Goal: Transaction & Acquisition: Purchase product/service

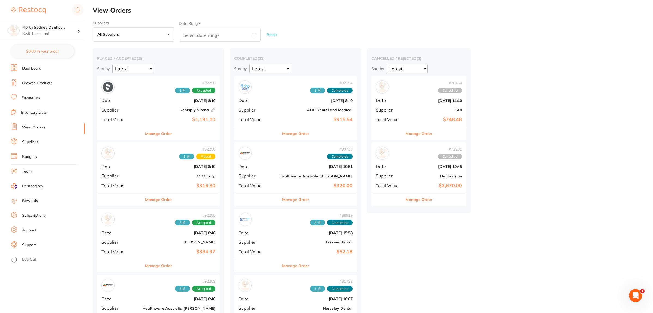
click at [44, 81] on link "Browse Products" at bounding box center [37, 82] width 30 height 5
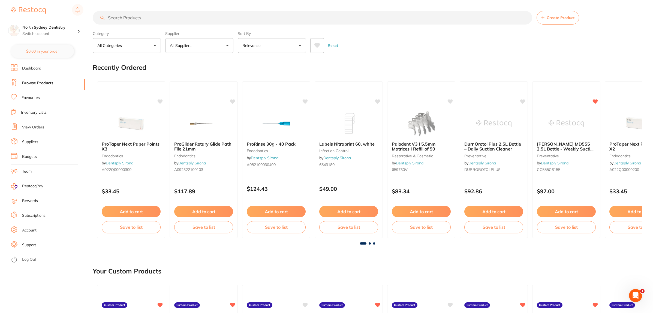
click at [159, 16] on input "search" at bounding box center [313, 18] width 440 height 14
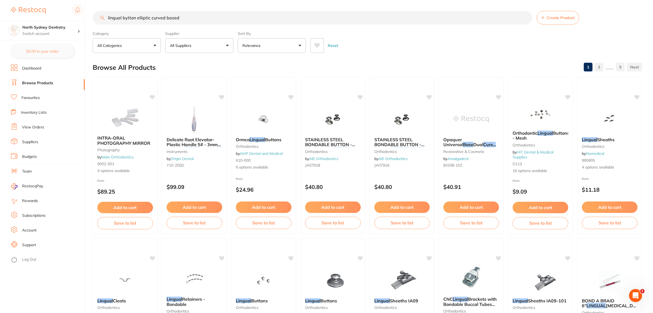
drag, startPoint x: 134, startPoint y: 19, endPoint x: 44, endPoint y: 19, distance: 90.3
click at [47, 19] on div "$6,699.05 North Sydney Dentistry Switch account North Sydney Dentistry $0.00 in…" at bounding box center [326, 156] width 653 height 313
type input "="
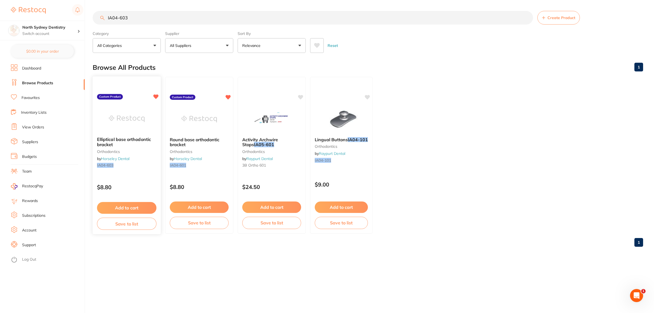
type input "IA04-603"
click at [135, 119] on img at bounding box center [127, 119] width 36 height 28
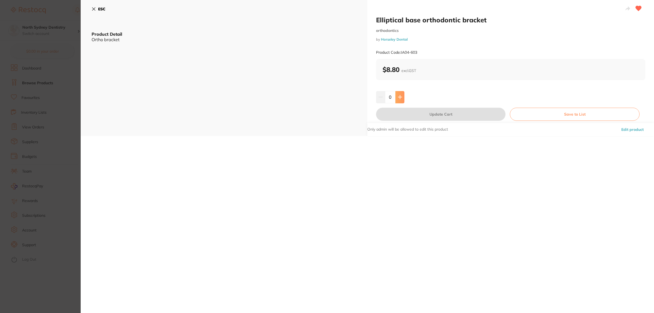
click at [398, 99] on icon at bounding box center [400, 97] width 4 height 4
type input "2"
click at [414, 115] on button "Update Cart" at bounding box center [441, 114] width 130 height 13
checkbox input "false"
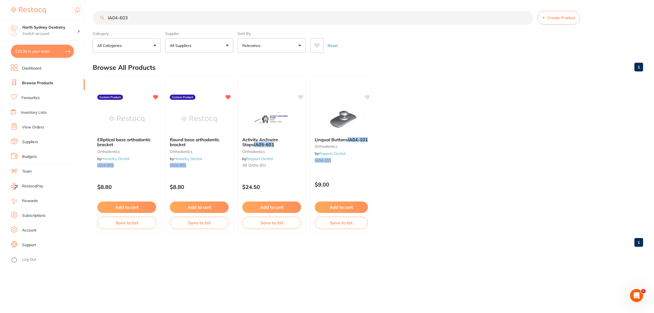
drag, startPoint x: 108, startPoint y: 14, endPoint x: 108, endPoint y: 7, distance: 6.3
click at [90, 10] on div "$19.36 North Sydney Dentistry Switch account North Sydney Dentistry $19.36 in y…" at bounding box center [327, 156] width 654 height 313
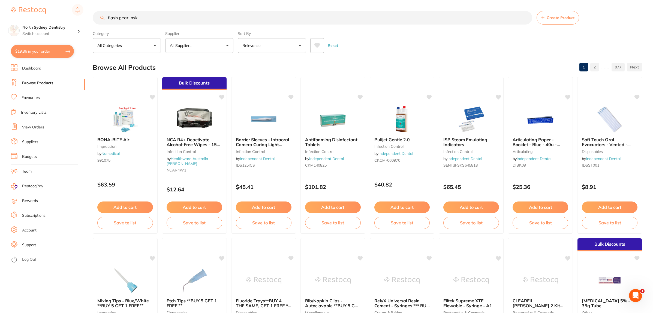
type input "flash pearl nsk"
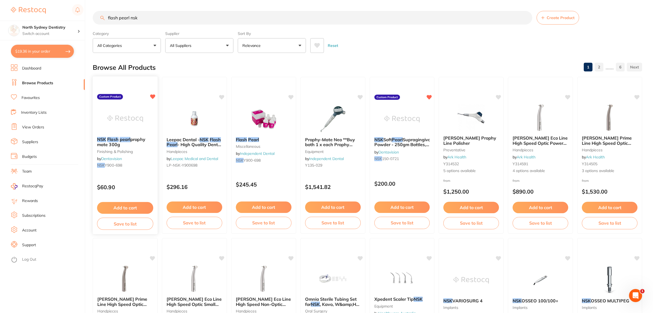
click at [127, 107] on img at bounding box center [125, 119] width 36 height 28
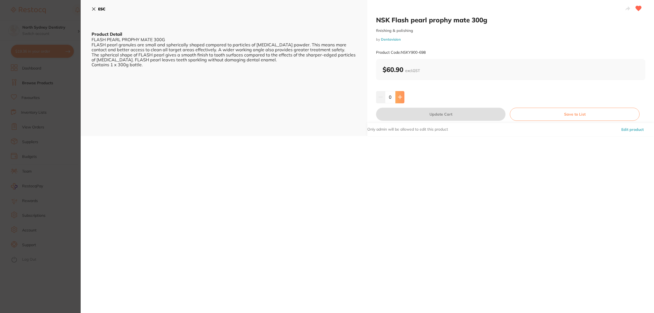
click at [401, 97] on icon at bounding box center [400, 97] width 4 height 4
type input "1"
click at [412, 117] on button "Update Cart" at bounding box center [441, 114] width 130 height 13
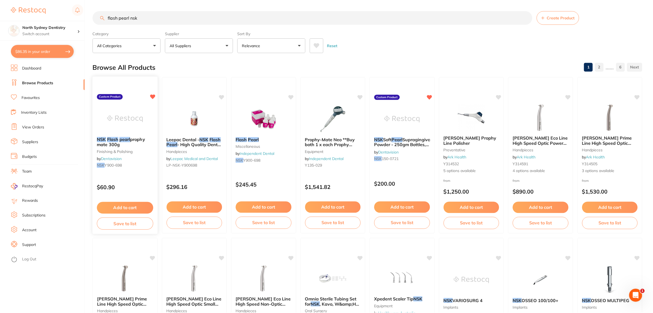
scroll to position [5, 0]
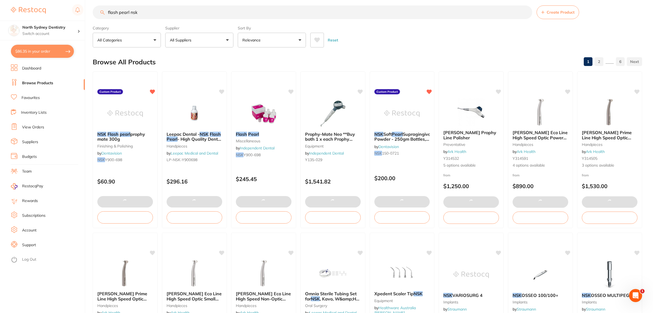
type textarea "Need Gowns ASAP :)"
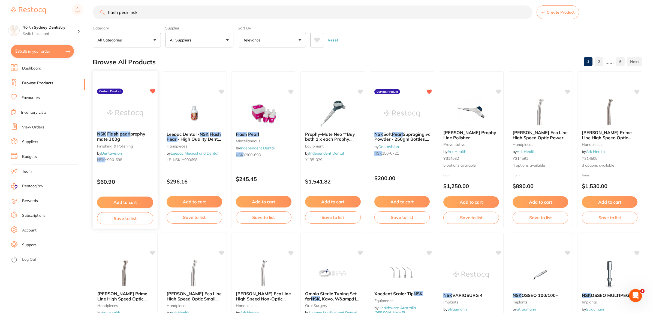
click at [140, 104] on img at bounding box center [125, 114] width 36 height 28
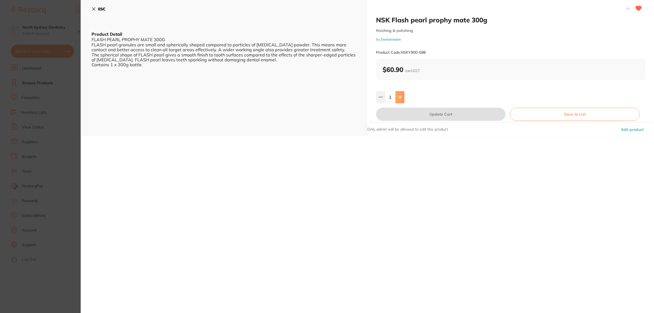
click at [403, 97] on button at bounding box center [400, 97] width 9 height 12
type input "2"
click at [428, 113] on button "Update Cart" at bounding box center [441, 114] width 130 height 13
type input "2"
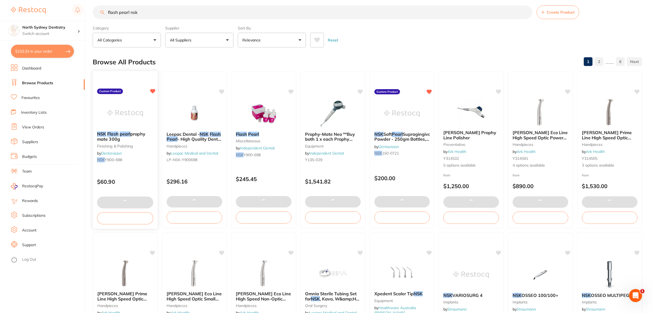
click at [123, 114] on img at bounding box center [125, 114] width 36 height 28
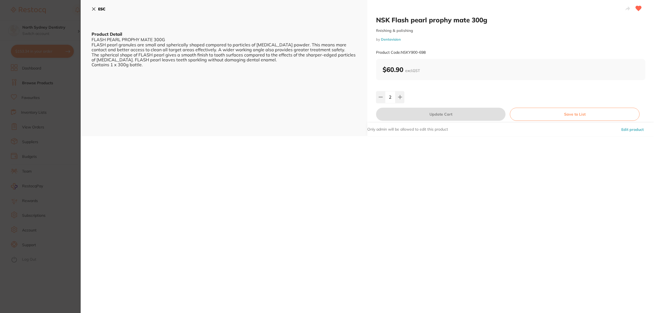
click at [77, 123] on section "NSK Flash pearl prophy mate 300g finishing & polishing by Dentavision Product C…" at bounding box center [327, 156] width 654 height 313
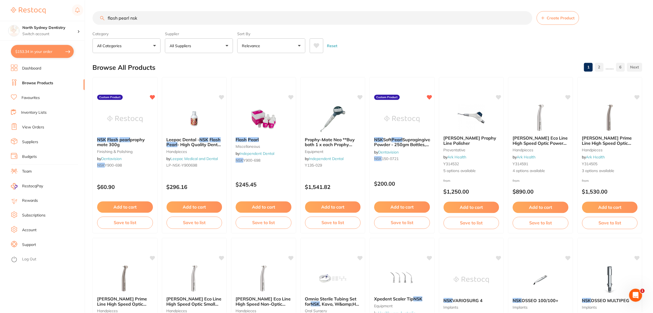
scroll to position [5, 0]
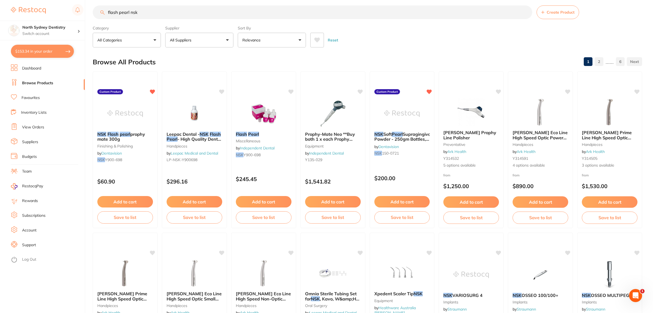
drag, startPoint x: 152, startPoint y: 13, endPoint x: 21, endPoint y: 13, distance: 130.3
click at [22, 13] on div "$153.34 North Sydney Dentistry Switch account North Sydney Dentistry $153.34 in…" at bounding box center [326, 151] width 653 height 313
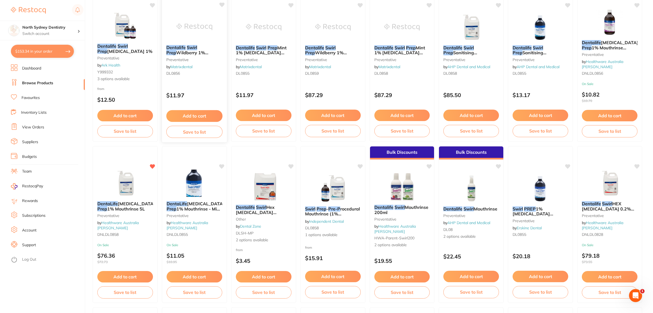
scroll to position [102, 0]
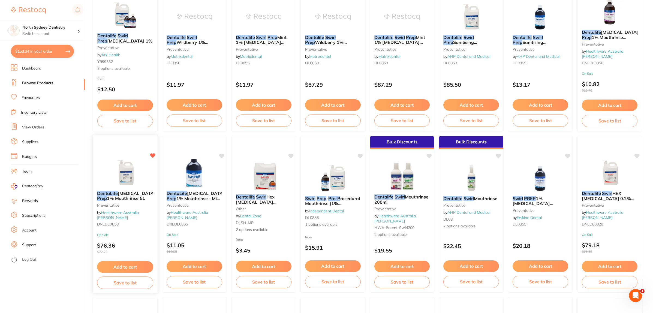
type input "dentalife swirl prep"
click at [133, 144] on div at bounding box center [125, 139] width 65 height 9
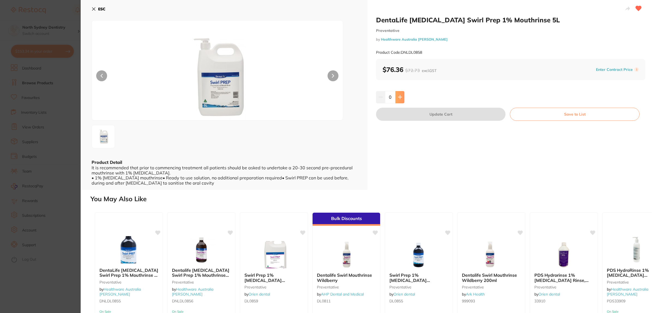
click at [400, 97] on icon at bounding box center [400, 97] width 4 height 4
type input "1"
click at [419, 115] on button "Update Cart" at bounding box center [441, 114] width 130 height 13
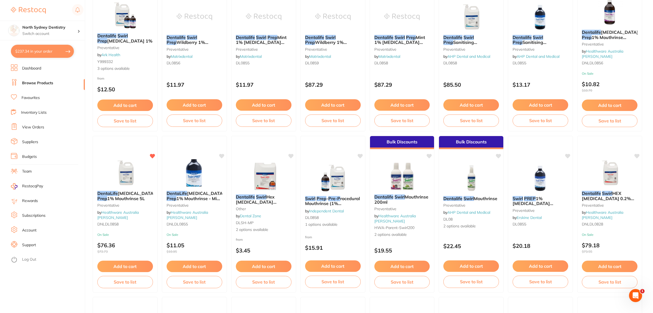
type textarea "Need Gauze and [PERSON_NAME] Dishes urgently please"
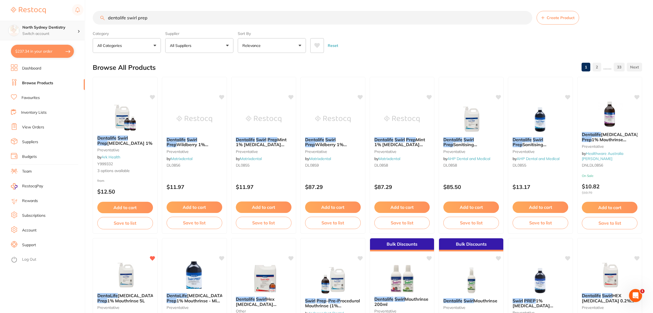
drag, startPoint x: 163, startPoint y: 21, endPoint x: 70, endPoint y: 21, distance: 92.4
click at [70, 21] on div "$237.34 North Sydney Dentistry Switch account North Sydney Dentistry $237.34 in…" at bounding box center [326, 156] width 653 height 313
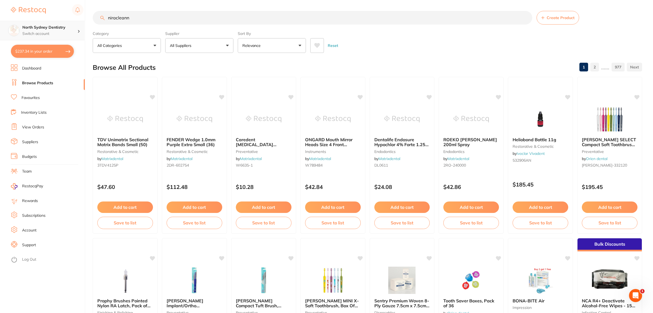
type input "niracleann"
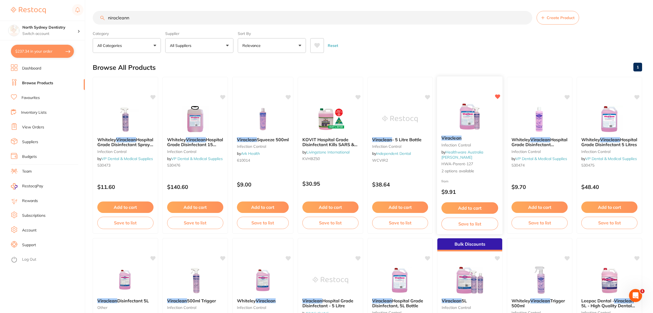
click at [481, 205] on button "Add to cart" at bounding box center [469, 208] width 57 height 12
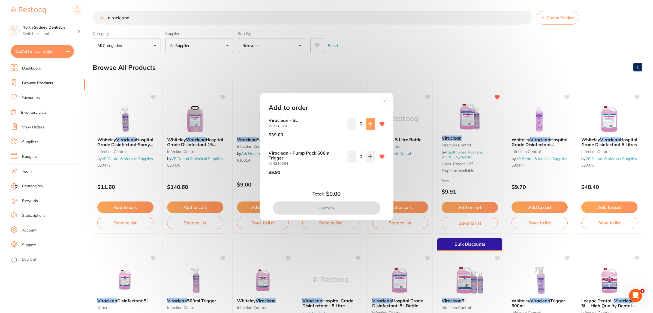
click at [368, 124] on icon at bounding box center [370, 124] width 4 height 4
type input "1"
click at [351, 208] on button "Confirm" at bounding box center [326, 207] width 107 height 13
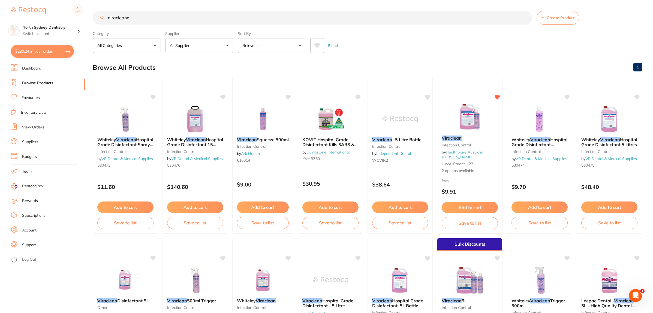
drag, startPoint x: 70, startPoint y: 16, endPoint x: 52, endPoint y: 16, distance: 18.3
click at [52, 16] on div "$280.24 North Sydney Dentistry Switch account North Sydney Dentistry $280.24 in…" at bounding box center [326, 156] width 653 height 313
type input "nca 360"
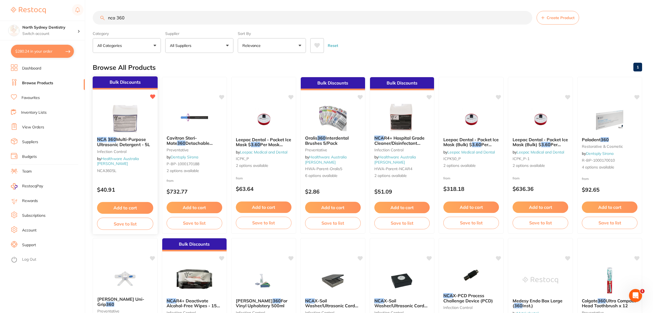
click at [134, 207] on button "Add to cart" at bounding box center [125, 208] width 56 height 12
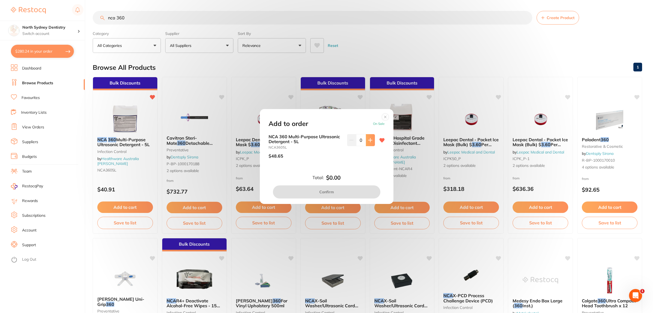
click at [368, 139] on icon at bounding box center [370, 140] width 4 height 4
type input "1"
click at [343, 194] on button "Confirm" at bounding box center [326, 191] width 107 height 13
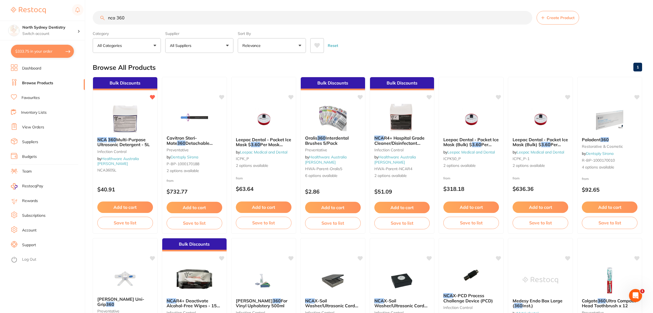
drag, startPoint x: 157, startPoint y: 19, endPoint x: 106, endPoint y: 19, distance: 51.8
click at [106, 19] on input "nca 360" at bounding box center [313, 18] width 440 height 14
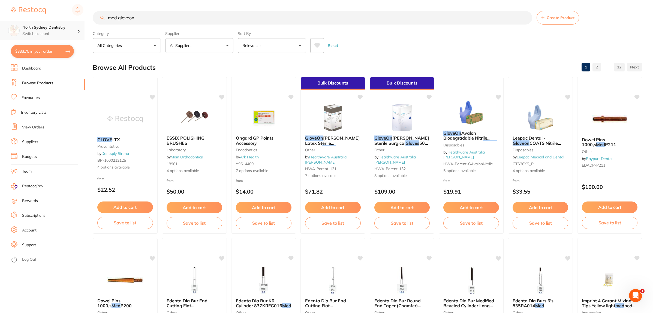
drag, startPoint x: 118, startPoint y: 19, endPoint x: 74, endPoint y: 21, distance: 44.2
click at [74, 21] on div "$333.75 North Sydney Dentistry Switch account North Sydney Dentistry $333.75 in…" at bounding box center [326, 156] width 653 height 313
type input "gloveon"
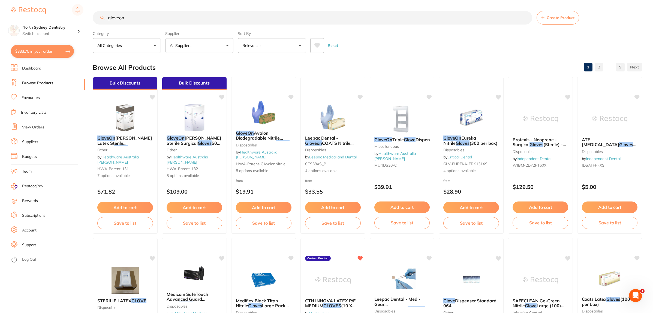
drag, startPoint x: 155, startPoint y: 18, endPoint x: 8, endPoint y: 17, distance: 146.7
click at [8, 17] on div "$333.75 North Sydney Dentistry Switch account North Sydney Dentistry $333.75 in…" at bounding box center [326, 156] width 653 height 313
type input "gloveon medi"
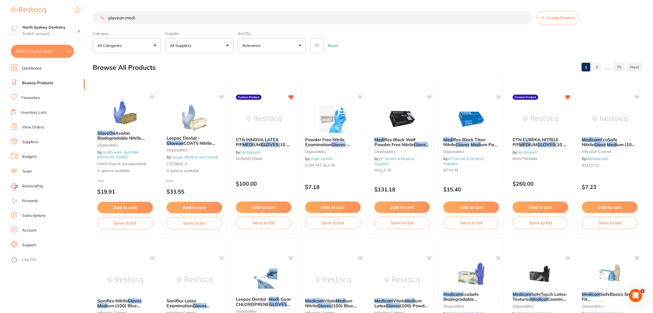
click at [179, 44] on p "All Suppliers" at bounding box center [182, 45] width 24 height 5
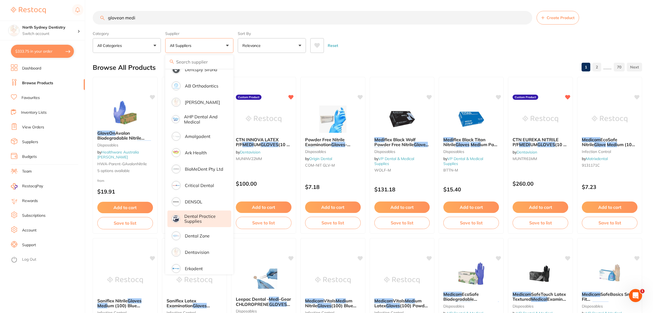
scroll to position [34, 0]
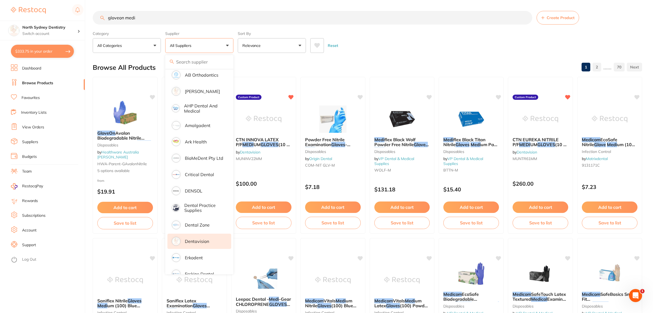
click at [204, 240] on p "Dentavision" at bounding box center [197, 241] width 24 height 5
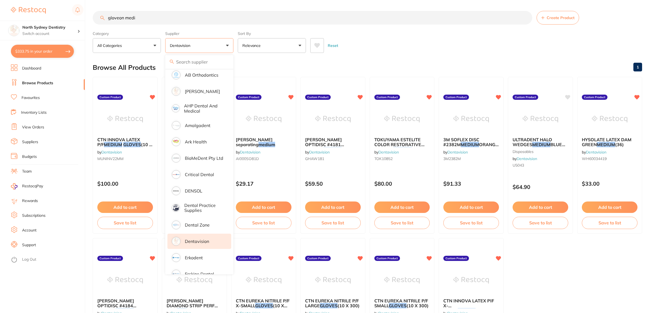
click at [420, 26] on section "gloveon medi Create Product Category All Categories All Categories disposables …" at bounding box center [367, 32] width 549 height 42
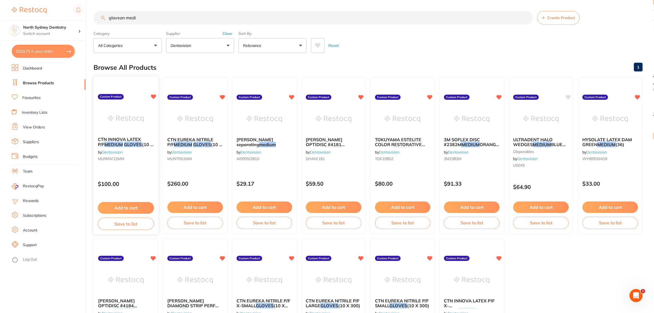
scroll to position [0, 0]
click at [207, 109] on img at bounding box center [194, 119] width 36 height 28
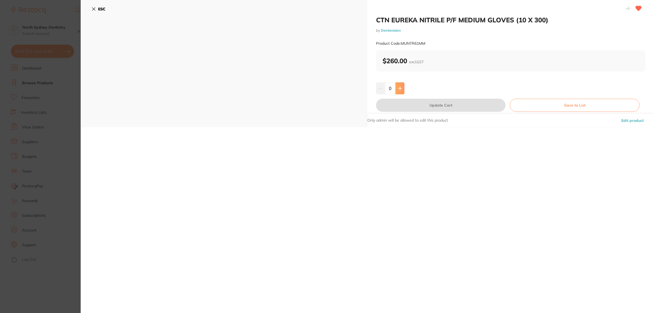
click at [399, 87] on icon at bounding box center [400, 88] width 4 height 4
type input "1"
click at [408, 109] on button "Update Cart" at bounding box center [441, 105] width 130 height 13
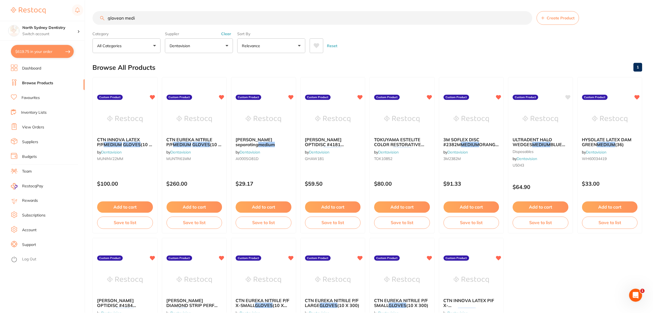
scroll to position [2, 0]
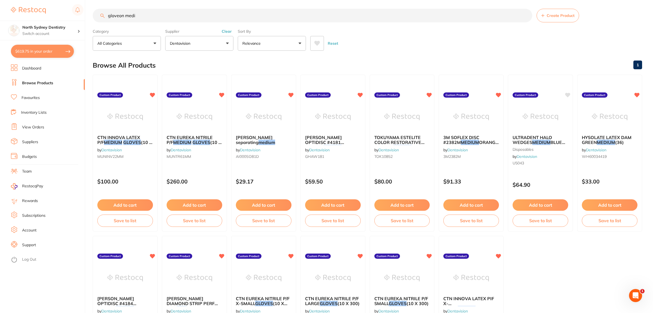
drag, startPoint x: 103, startPoint y: 15, endPoint x: 0, endPoint y: 10, distance: 102.7
click at [0, 10] on div "$619.75 North Sydney Dentistry Switch account North Sydney Dentistry $619.75 in…" at bounding box center [326, 154] width 653 height 313
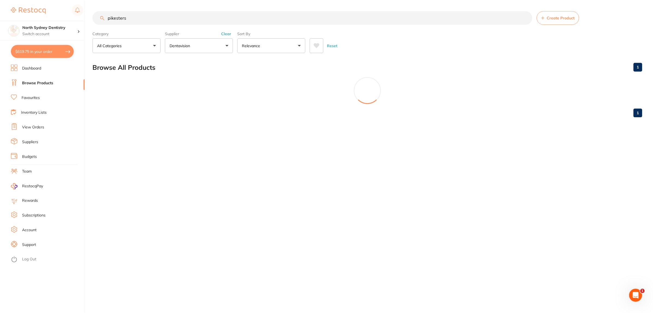
scroll to position [0, 0]
drag, startPoint x: 147, startPoint y: 22, endPoint x: 112, endPoint y: 20, distance: 34.4
click at [112, 20] on input "pikesters" at bounding box center [313, 18] width 441 height 14
click at [200, 52] on button "Dentavision" at bounding box center [199, 45] width 68 height 15
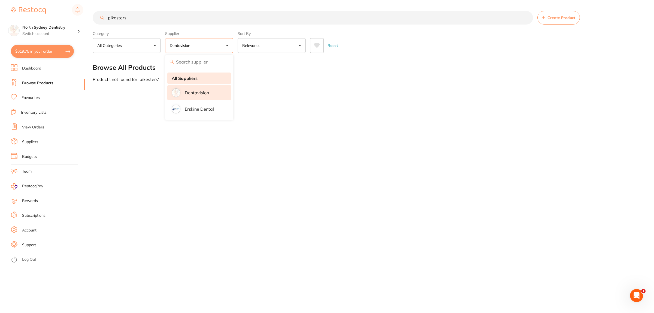
click at [194, 76] on strong "All Suppliers" at bounding box center [185, 78] width 26 height 5
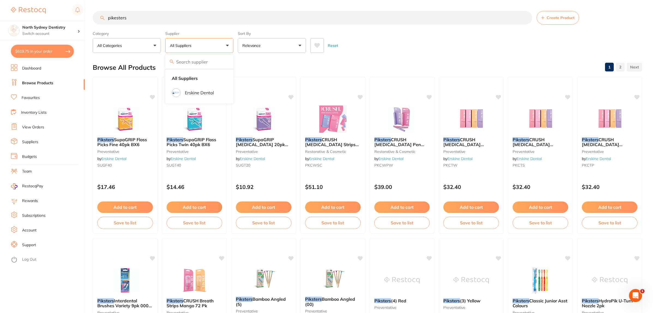
click at [117, 19] on input "pikesters" at bounding box center [313, 18] width 440 height 14
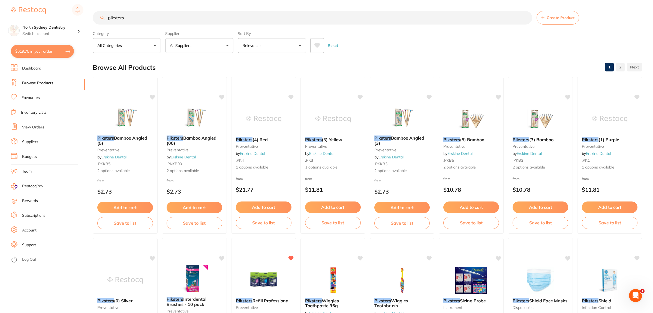
drag, startPoint x: 148, startPoint y: 16, endPoint x: 160, endPoint y: 17, distance: 11.5
click at [152, 16] on input "piksters" at bounding box center [313, 18] width 440 height 14
click at [196, 48] on button "All Suppliers" at bounding box center [199, 45] width 68 height 15
click at [201, 98] on li "Erskine Dental" at bounding box center [199, 92] width 64 height 15
click at [163, 20] on input "piksters" at bounding box center [313, 18] width 440 height 14
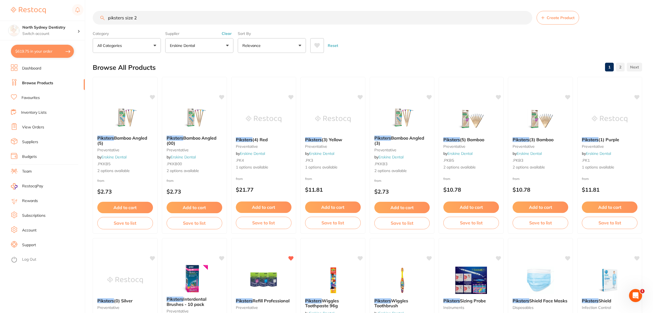
type input "piksters size 2"
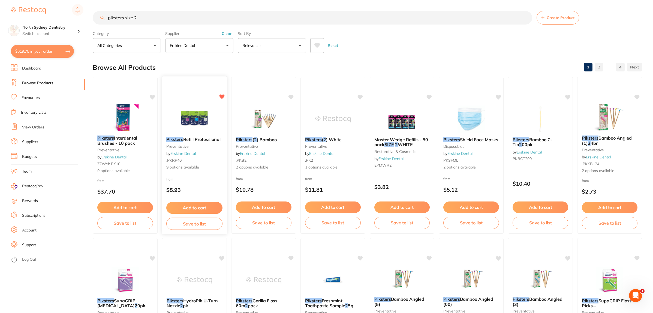
click at [203, 104] on div "Piksters Refill Professional preventative by Erskine Dental .PKRP40 9 options a…" at bounding box center [194, 155] width 65 height 158
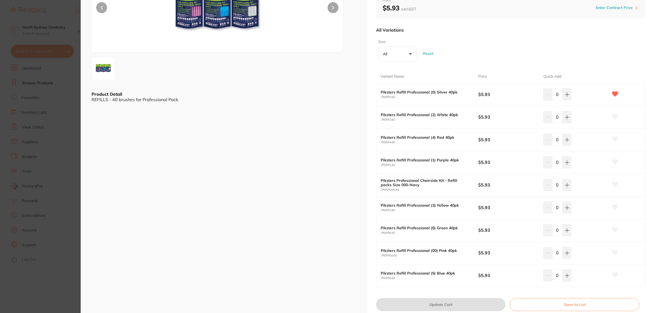
scroll to position [102, 0]
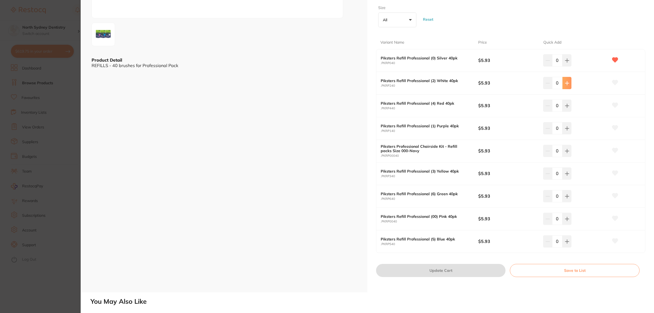
click at [570, 85] on button at bounding box center [567, 83] width 9 height 12
type input "2"
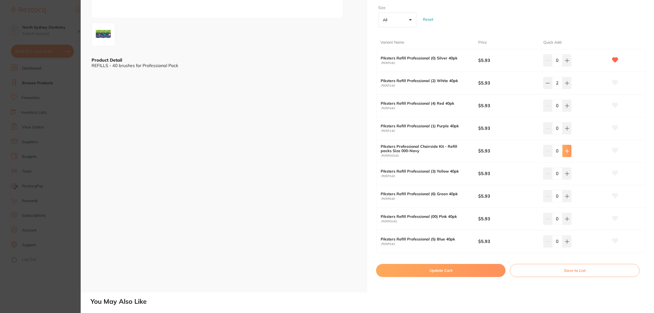
click at [567, 151] on icon at bounding box center [567, 151] width 4 height 4
type input "2"
click at [565, 220] on icon at bounding box center [567, 219] width 4 height 4
click at [548, 221] on icon at bounding box center [548, 219] width 4 height 4
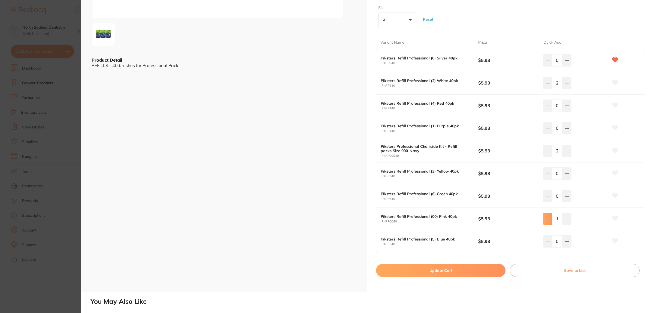
type input "0"
click at [452, 269] on button "Update Cart" at bounding box center [441, 270] width 130 height 13
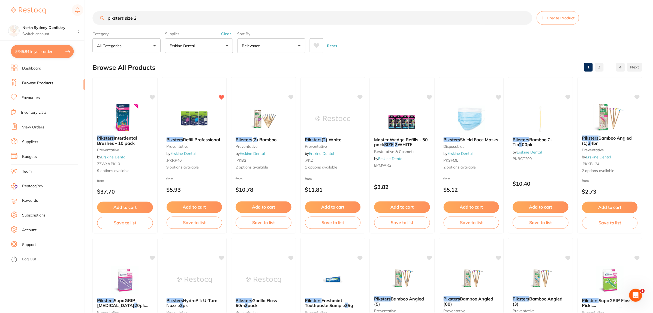
scroll to position [0, 0]
drag, startPoint x: 151, startPoint y: 20, endPoint x: 59, endPoint y: 19, distance: 91.9
click at [59, 19] on div "$645.84 North Sydney Dentistry Switch account North Sydney Dentistry $645.84 in…" at bounding box center [326, 156] width 653 height 313
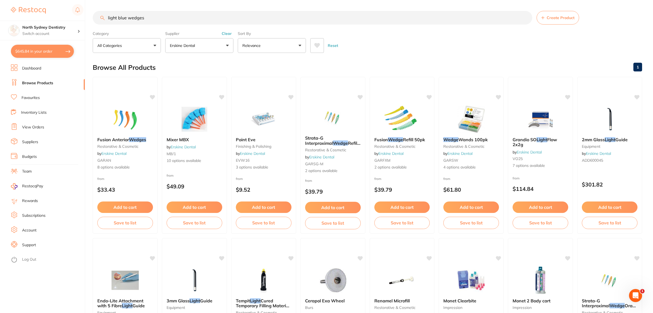
type input "light blue wedges"
click at [203, 48] on button "Erskine Dental" at bounding box center [199, 45] width 68 height 15
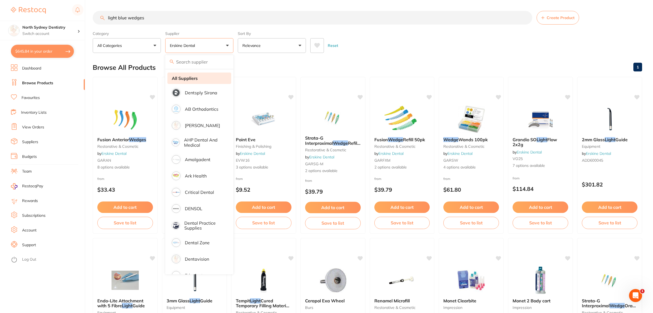
click at [194, 81] on strong "All Suppliers" at bounding box center [185, 78] width 26 height 5
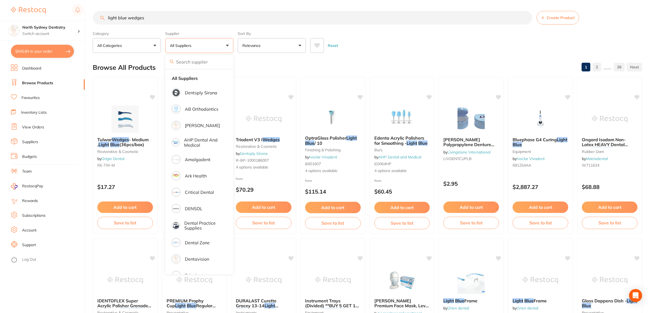
click at [476, 34] on div "Reset" at bounding box center [473, 43] width 327 height 19
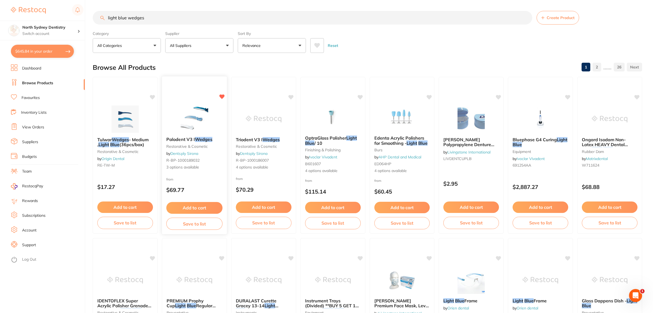
click at [190, 116] on img at bounding box center [194, 119] width 36 height 28
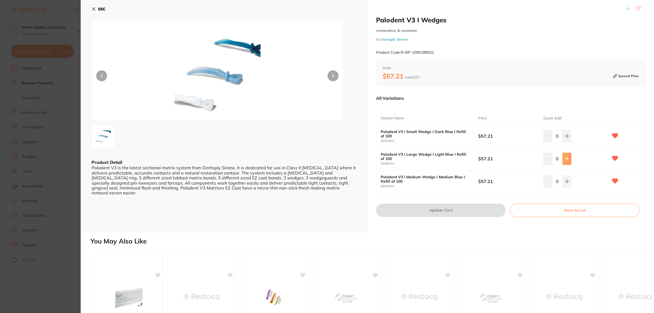
click at [566, 157] on icon at bounding box center [567, 159] width 4 height 4
type input "2"
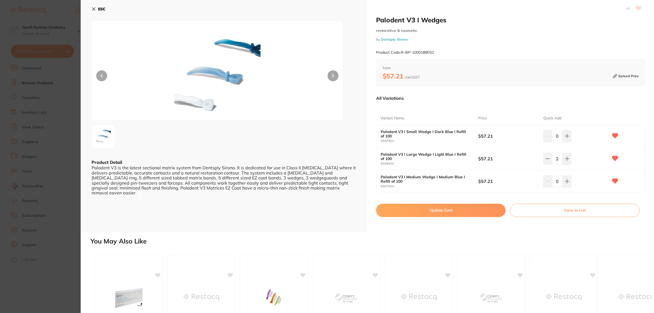
click at [463, 210] on button "Update Cart" at bounding box center [441, 210] width 130 height 13
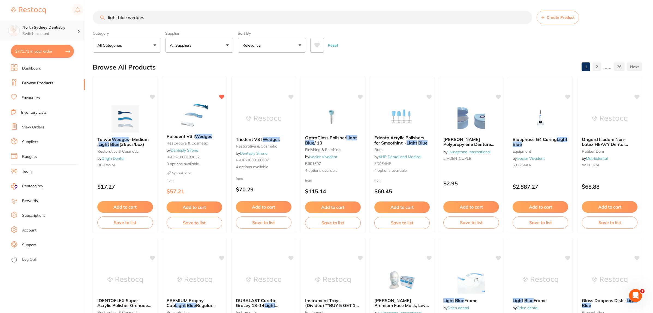
drag, startPoint x: 164, startPoint y: 16, endPoint x: 23, endPoint y: 21, distance: 140.8
click at [23, 21] on div "$771.71 North Sydney Dentistry Switch account North Sydney Dentistry $771.71 in…" at bounding box center [326, 156] width 653 height 313
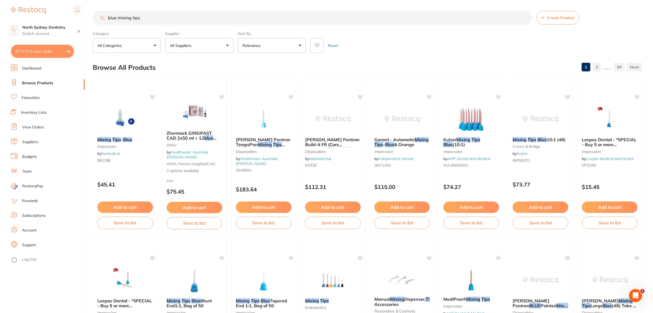
type input "blue mixing tips"
click at [265, 114] on img at bounding box center [264, 119] width 36 height 28
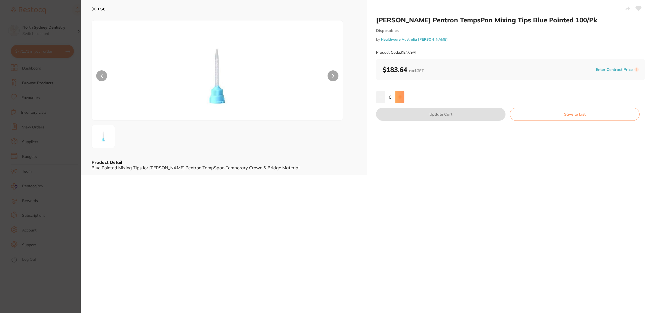
click at [402, 97] on button at bounding box center [400, 97] width 9 height 12
type input "1"
click at [437, 113] on button "Update Cart" at bounding box center [441, 114] width 130 height 13
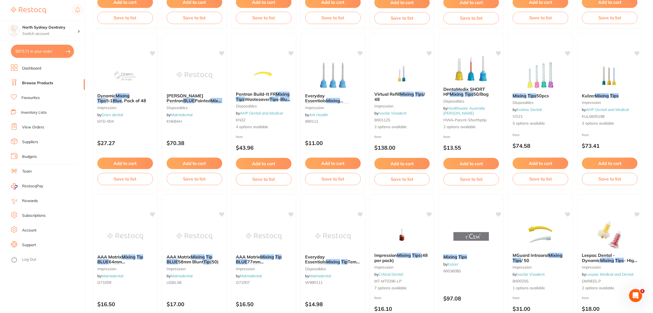
scroll to position [409, 0]
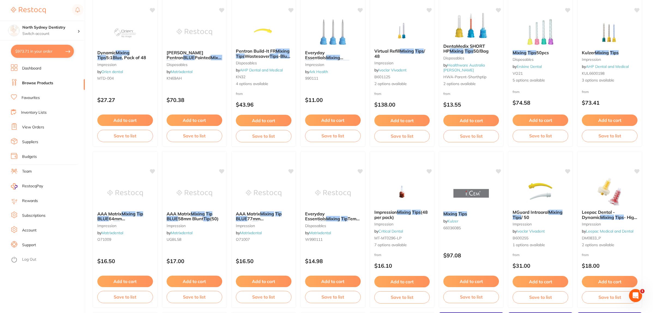
drag, startPoint x: 47, startPoint y: 293, endPoint x: 52, endPoint y: 284, distance: 10.7
click at [48, 293] on ul "Dashboard Browse Products Favourites Inventory Lists View Orders Suppliers Budg…" at bounding box center [48, 188] width 74 height 249
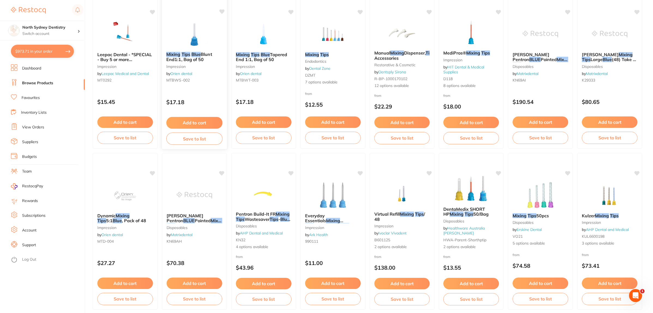
scroll to position [307, 0]
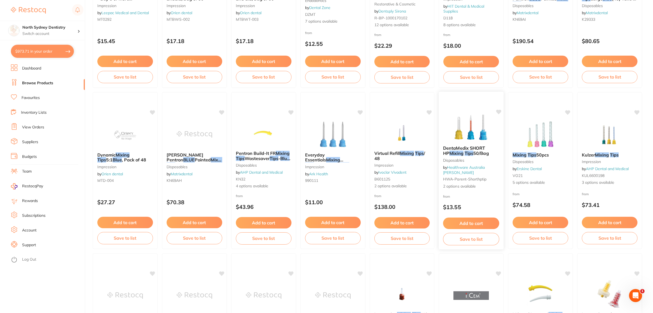
click at [483, 122] on img at bounding box center [471, 128] width 36 height 28
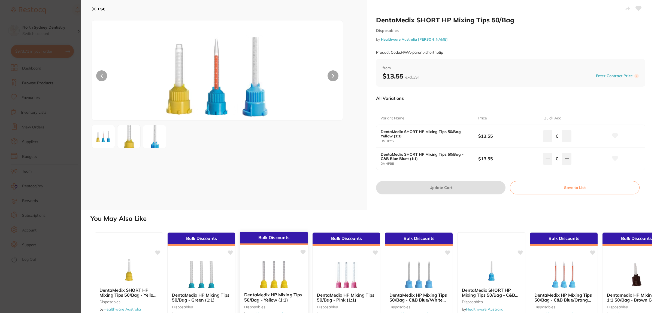
scroll to position [82, 0]
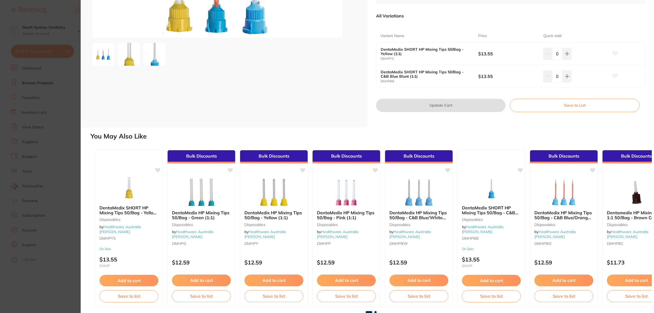
drag, startPoint x: 421, startPoint y: 201, endPoint x: 359, endPoint y: 193, distance: 62.4
click at [421, 201] on img at bounding box center [418, 192] width 35 height 27
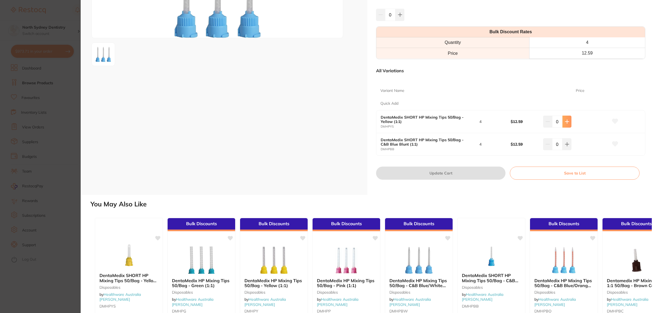
click at [566, 124] on icon at bounding box center [567, 121] width 4 height 4
type input "2"
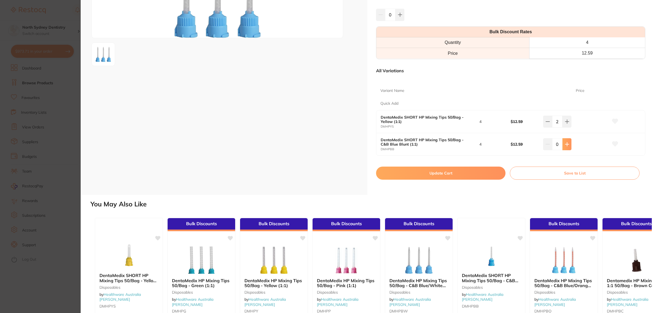
click at [564, 150] on button at bounding box center [567, 144] width 9 height 12
type input "2"
click at [466, 180] on button "Update Cart" at bounding box center [441, 173] width 130 height 13
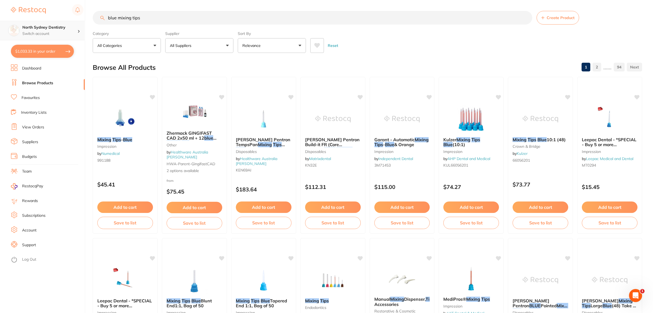
drag, startPoint x: 164, startPoint y: 20, endPoint x: 10, endPoint y: 22, distance: 154.3
click at [10, 22] on div "$1,033.33 North Sydney Dentistry Switch account North Sydney Dentistry $1,033.3…" at bounding box center [326, 156] width 653 height 313
type input "saline bags"
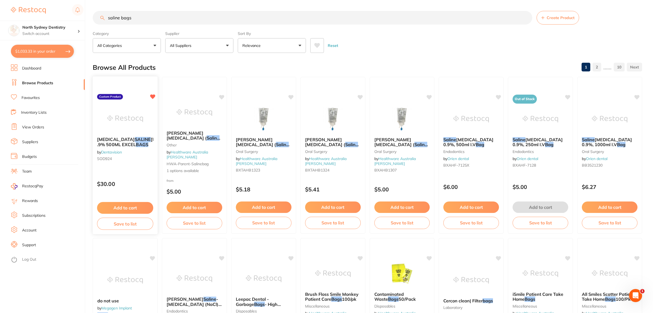
click at [96, 115] on div at bounding box center [125, 119] width 65 height 28
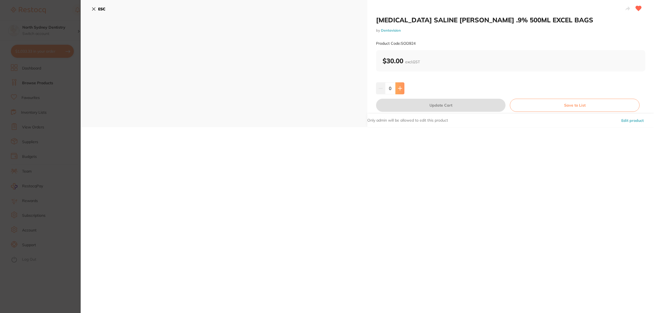
click at [398, 87] on icon at bounding box center [400, 88] width 4 height 4
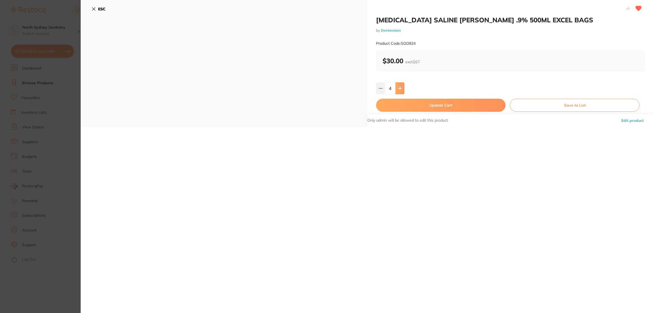
type input "5"
click at [430, 107] on button "Update Cart" at bounding box center [441, 105] width 130 height 13
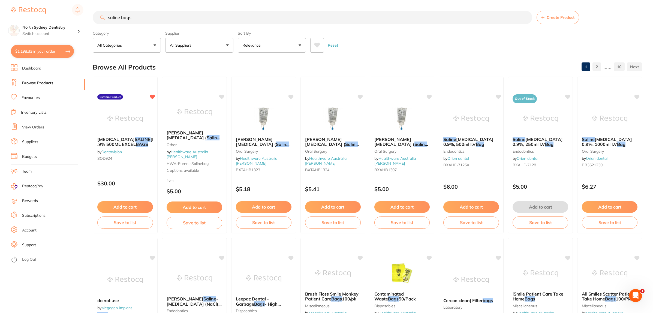
drag, startPoint x: 147, startPoint y: 14, endPoint x: 3, endPoint y: 10, distance: 143.5
click at [3, 10] on div "$1,198.33 North Sydney Dentistry Switch account North Sydney Dentistry $1,198.3…" at bounding box center [326, 156] width 653 height 313
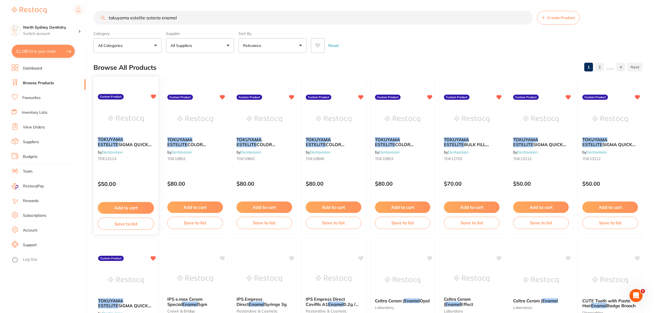
scroll to position [0, 0]
type input "tokuyama estelite asteria enamel"
click at [137, 126] on img at bounding box center [125, 119] width 36 height 28
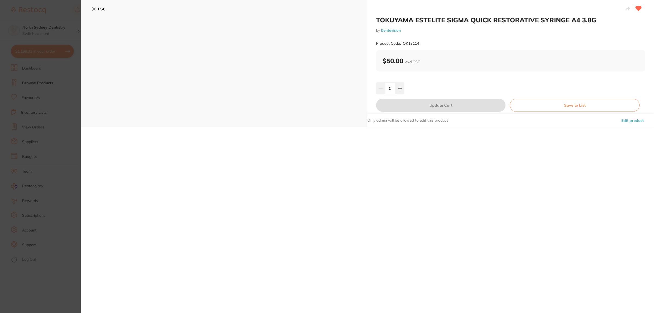
click at [10, 104] on section "TOKUYAMA ESTELITE SIGMA QUICK RESTORATIVE SYRINGE A4 3.8G by Dentavision Produc…" at bounding box center [327, 156] width 654 height 313
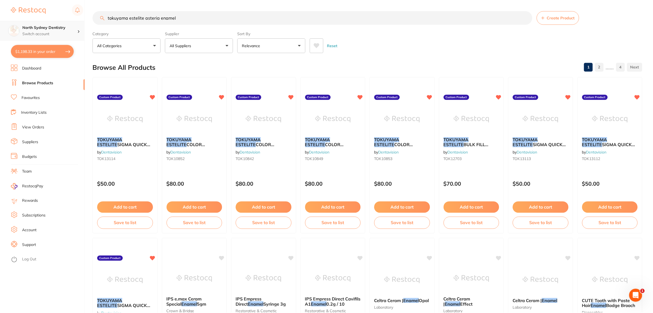
scroll to position [0, 0]
drag, startPoint x: 206, startPoint y: 19, endPoint x: 0, endPoint y: 10, distance: 206.6
click at [0, 10] on div "$1,198.33 North Sydney Dentistry Switch account North Sydney Dentistry $1,198.3…" at bounding box center [326, 156] width 653 height 313
paste input "TOK10949"
type input "TOK10949"
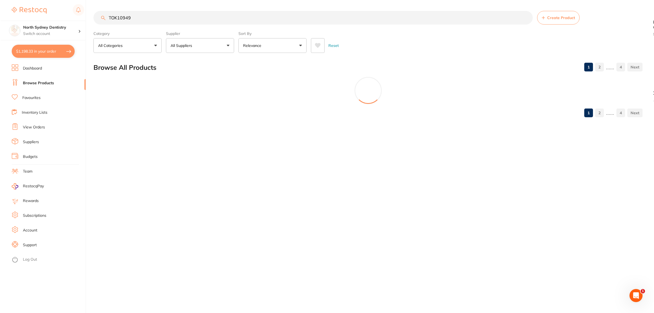
scroll to position [0, 0]
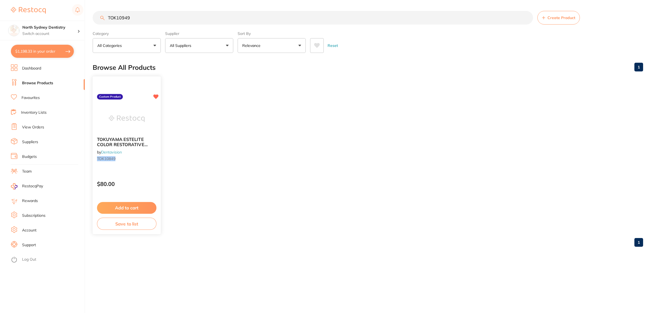
click at [113, 127] on img at bounding box center [127, 119] width 36 height 28
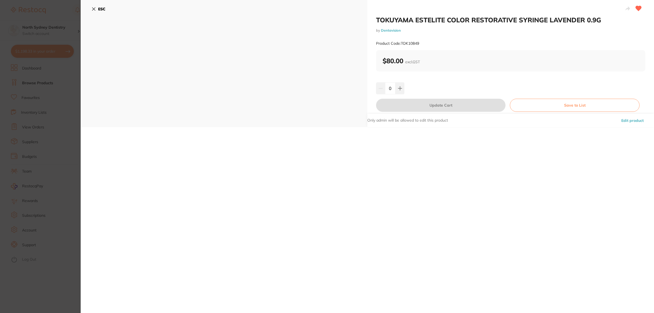
click at [10, 89] on section "TOKUYAMA ESTELITE COLOR RESTORATIVE SYRINGE LAVENDER 0.9G by Dentavision Produc…" at bounding box center [327, 156] width 654 height 313
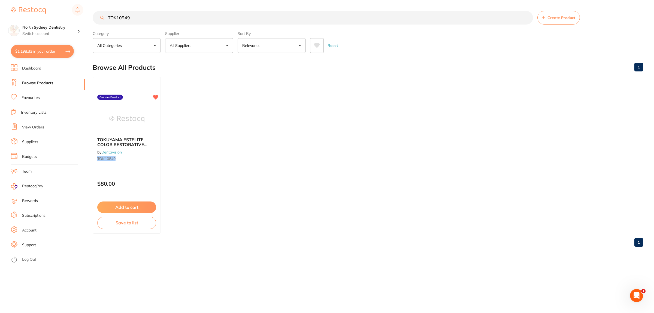
click at [562, 20] on span "Create Product" at bounding box center [562, 18] width 28 height 4
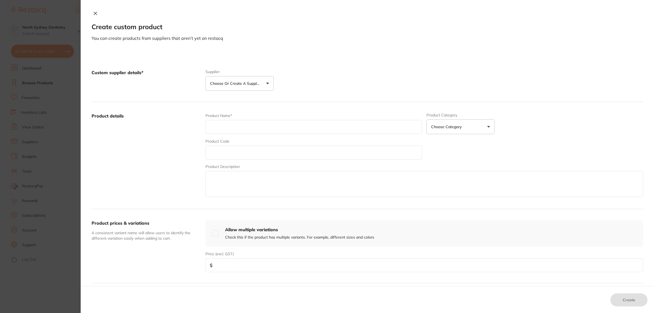
click at [226, 125] on input "text" at bounding box center [314, 127] width 217 height 14
paste input "TOKUYAMA ESTELITE ASTERIA ENAMEL RESTORATIVE SYRINGE WE 4G"
type input "TOKUYAMA ESTELITE ASTERIA ENAMEL RESTORATIVE SYRINGE WE 4G"
click at [295, 150] on input "text" at bounding box center [314, 153] width 217 height 14
click at [225, 84] on p "Choose or create a supplier" at bounding box center [236, 83] width 52 height 5
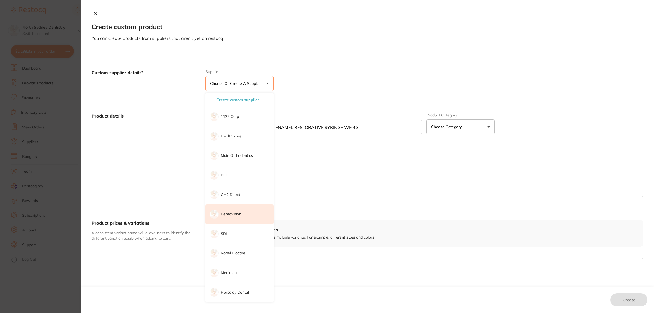
click at [241, 210] on li "Dentavision" at bounding box center [240, 214] width 68 height 20
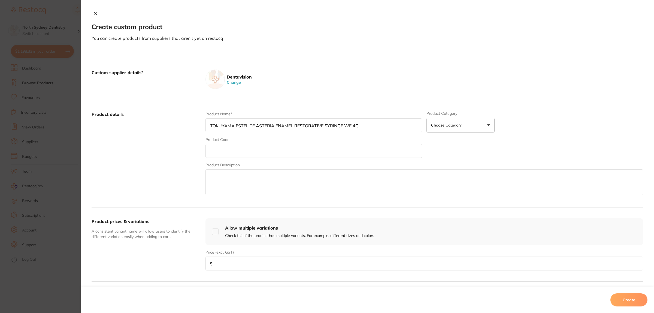
click at [450, 122] on button "Choose Category" at bounding box center [461, 125] width 68 height 15
click at [460, 284] on p "Restorative & Cosmetic" at bounding box center [451, 281] width 41 height 5
drag, startPoint x: 242, startPoint y: 151, endPoint x: 408, endPoint y: 8, distance: 218.7
click at [242, 151] on input "text" at bounding box center [314, 151] width 217 height 14
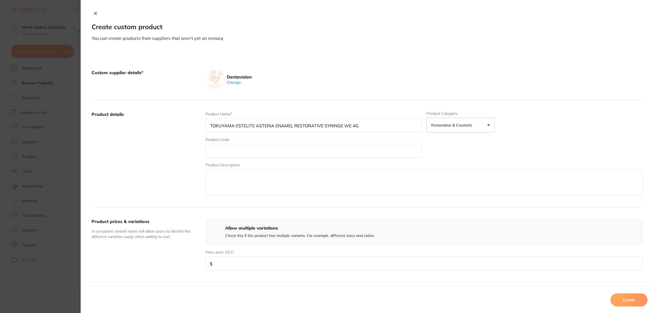
click at [233, 158] on input "text" at bounding box center [314, 151] width 217 height 14
paste input "TOK10949"
type input "TOK10949"
click at [230, 185] on textarea at bounding box center [425, 182] width 438 height 26
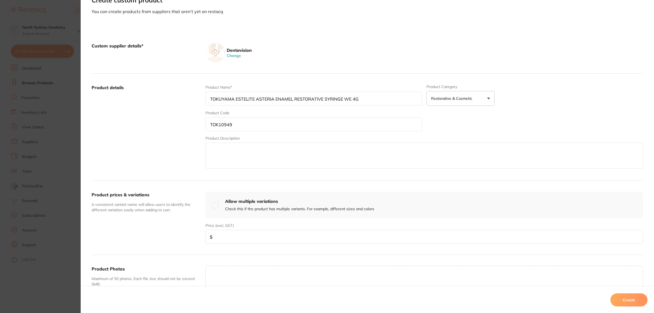
scroll to position [68, 0]
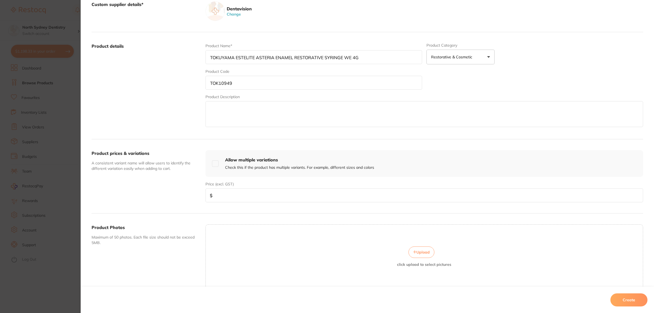
click at [236, 198] on input "number" at bounding box center [425, 195] width 438 height 14
type input "80"
click button "Change" at bounding box center [233, 14] width 17 height 5
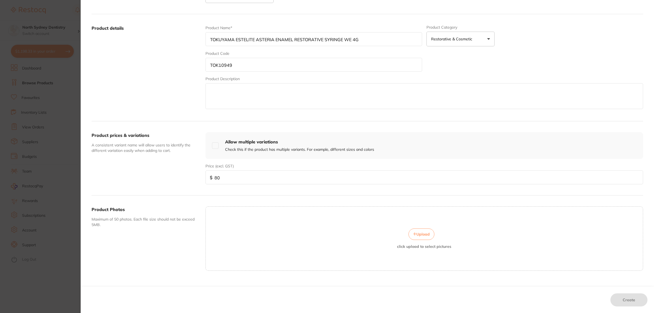
scroll to position [99, 0]
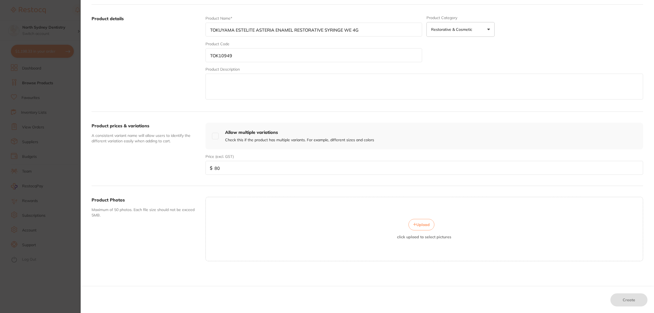
click at [249, 219] on div "Upload click upload to select pictures" at bounding box center [424, 229] width 437 height 20
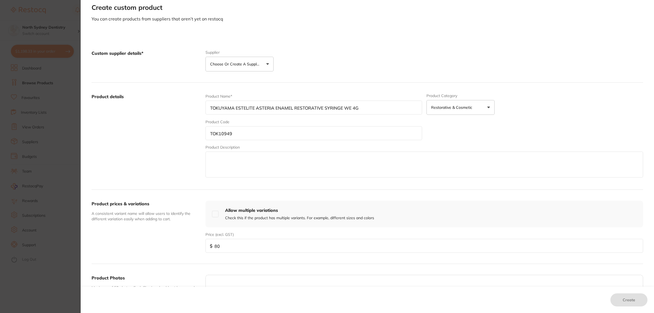
scroll to position [0, 0]
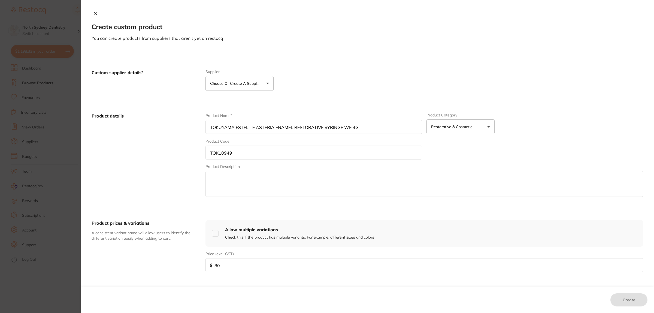
drag, startPoint x: 224, startPoint y: 173, endPoint x: 295, endPoint y: 200, distance: 76.4
click at [224, 173] on textarea at bounding box center [425, 184] width 438 height 26
click at [249, 81] on p "Choose or create a supplier" at bounding box center [236, 83] width 52 height 5
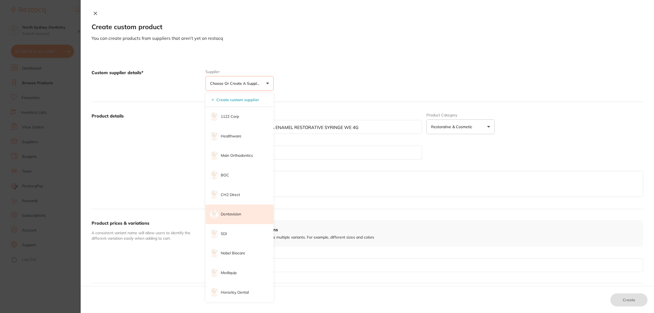
click at [234, 220] on li "Dentavision" at bounding box center [240, 214] width 68 height 20
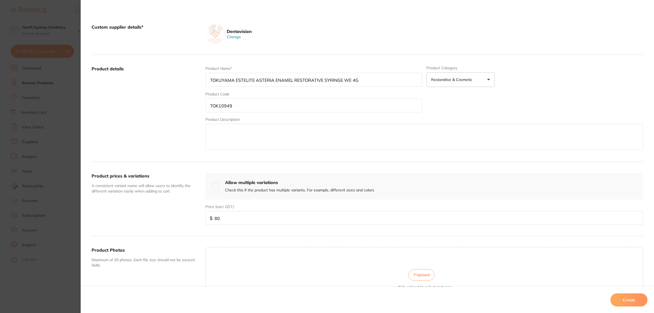
scroll to position [97, 0]
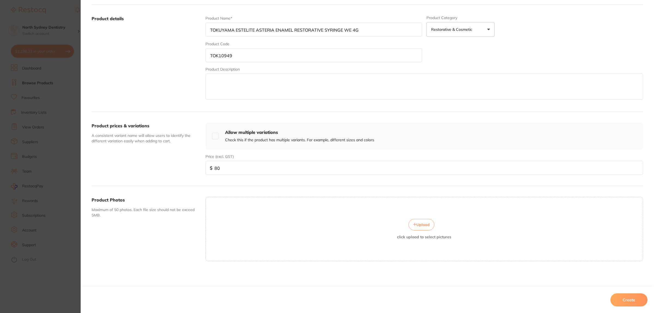
click at [619, 301] on button "Create" at bounding box center [629, 299] width 37 height 13
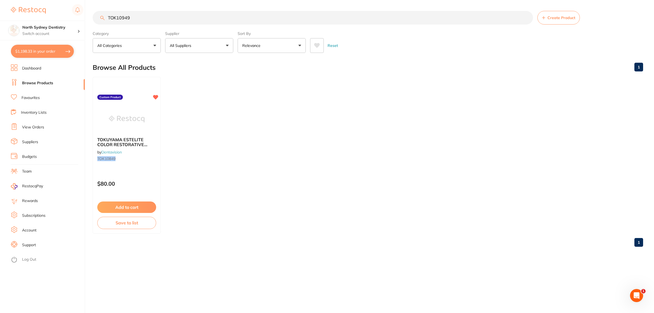
click at [162, 16] on input "TOK10949" at bounding box center [313, 18] width 441 height 14
drag, startPoint x: 162, startPoint y: 16, endPoint x: 98, endPoint y: 17, distance: 64.1
click at [98, 17] on input "TOK10949" at bounding box center [313, 18] width 441 height 14
click at [201, 41] on button "All Suppliers" at bounding box center [199, 45] width 68 height 15
click at [123, 127] on img at bounding box center [127, 119] width 36 height 28
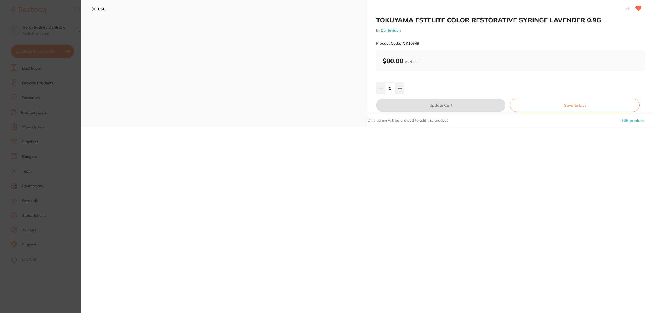
click at [97, 109] on div "ESC" at bounding box center [224, 63] width 287 height 127
drag, startPoint x: 87, startPoint y: 8, endPoint x: 90, endPoint y: 6, distance: 3.3
click at [89, 7] on div "ESC" at bounding box center [224, 63] width 287 height 127
click at [94, 5] on button "ESC" at bounding box center [99, 8] width 14 height 9
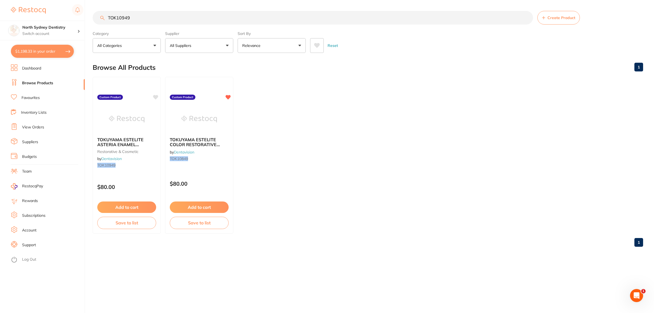
drag, startPoint x: 132, startPoint y: 20, endPoint x: 83, endPoint y: 20, distance: 48.3
click at [84, 20] on div "$1,198.33 North Sydney Dentistry Switch account North Sydney Dentistry $1,198.3…" at bounding box center [327, 156] width 654 height 313
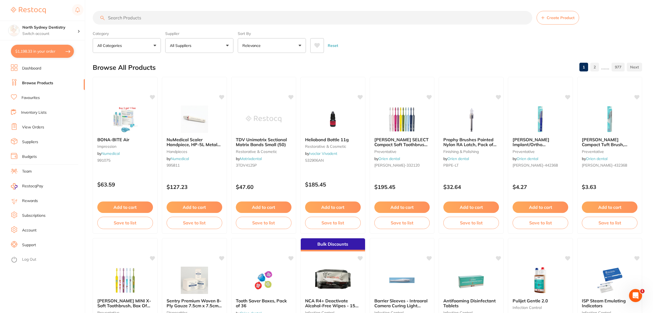
click at [157, 23] on input "search" at bounding box center [313, 18] width 440 height 14
paste input "TOK10949"
type input "TOK10949"
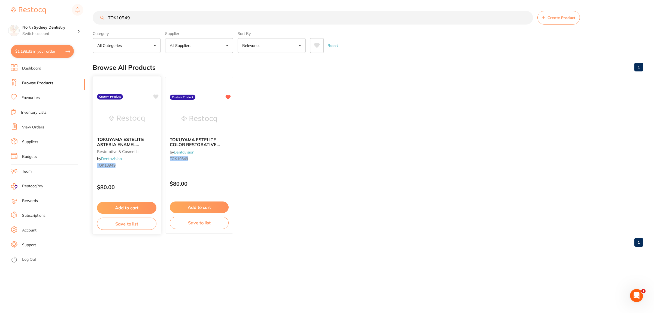
click at [135, 114] on img at bounding box center [127, 119] width 36 height 28
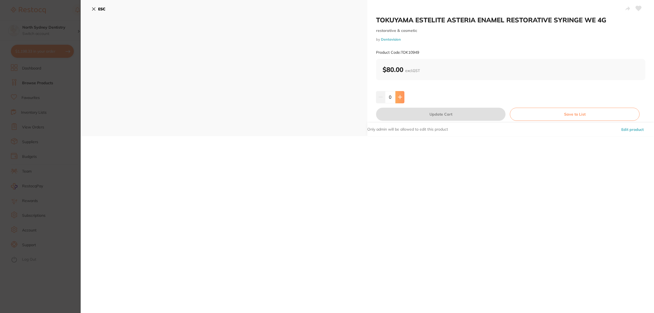
click at [397, 94] on button at bounding box center [400, 97] width 9 height 12
type input "1"
click at [441, 117] on button "Update Cart" at bounding box center [441, 114] width 130 height 13
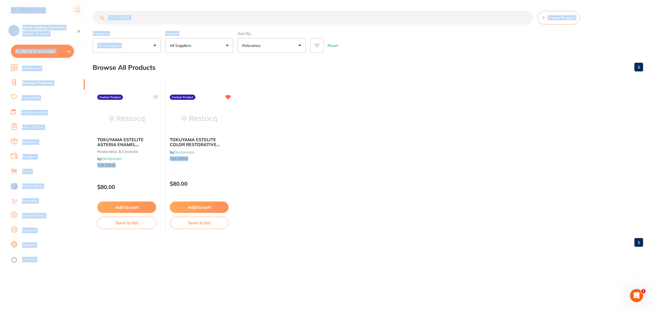
drag, startPoint x: 180, startPoint y: 25, endPoint x: 37, endPoint y: 11, distance: 143.8
click at [37, 11] on div "$1,286.33 North Sydney Dentistry Switch account North Sydney Dentistry $1,286.3…" at bounding box center [327, 156] width 654 height 313
click at [159, 22] on input "TOK10949" at bounding box center [313, 18] width 441 height 14
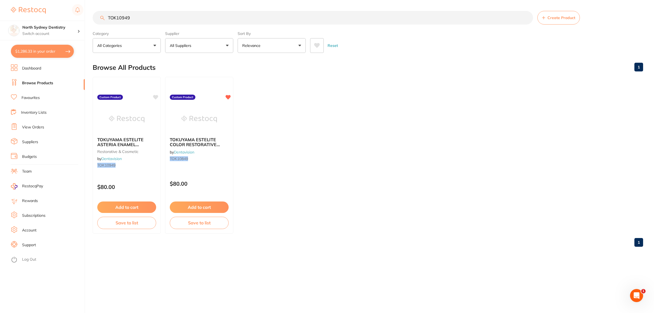
drag, startPoint x: 163, startPoint y: 20, endPoint x: 67, endPoint y: 20, distance: 96.0
click at [67, 20] on div "$1,286.33 North Sydney Dentistry Switch account North Sydney Dentistry $1,286.3…" at bounding box center [327, 156] width 654 height 313
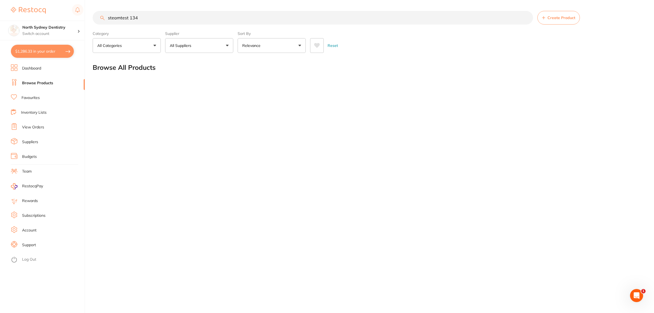
type input "steamtest 134"
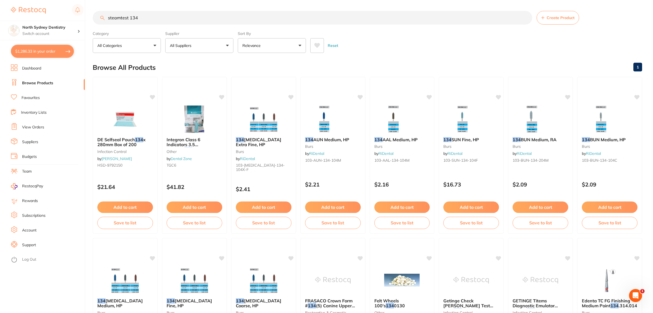
drag, startPoint x: 159, startPoint y: 15, endPoint x: 63, endPoint y: 19, distance: 95.5
click at [63, 19] on div "$1,286.33 North Sydney Dentistry Switch account North Sydney Dentistry $1,286.3…" at bounding box center [326, 156] width 653 height 313
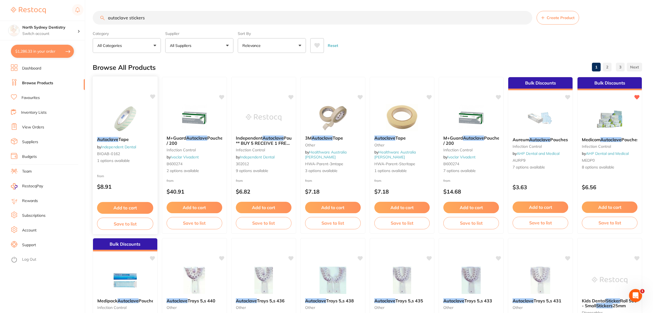
click at [130, 110] on img at bounding box center [125, 119] width 36 height 28
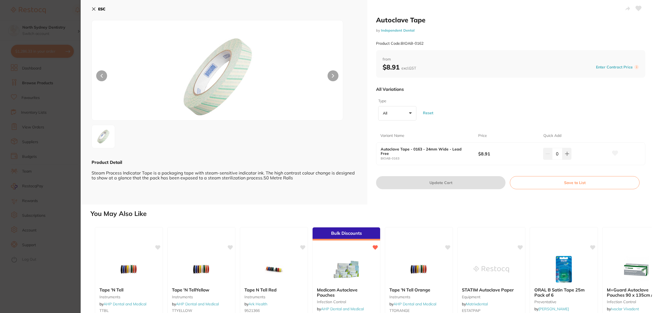
click at [66, 104] on section "Autoclave Tape by Independent Dental Product Code: BIOAB-0162 ESC Product Detai…" at bounding box center [327, 156] width 654 height 313
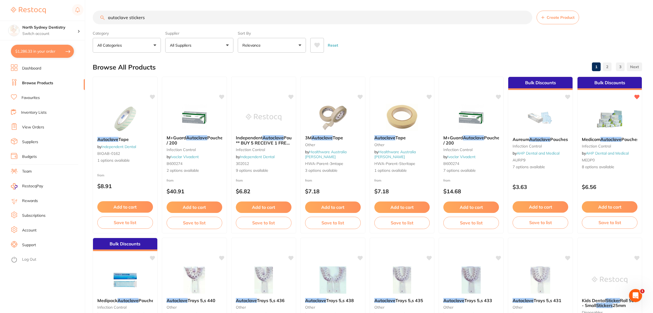
drag, startPoint x: 188, startPoint y: 20, endPoint x: 109, endPoint y: 21, distance: 79.6
click at [109, 21] on input "autoclave stickers" at bounding box center [313, 18] width 440 height 14
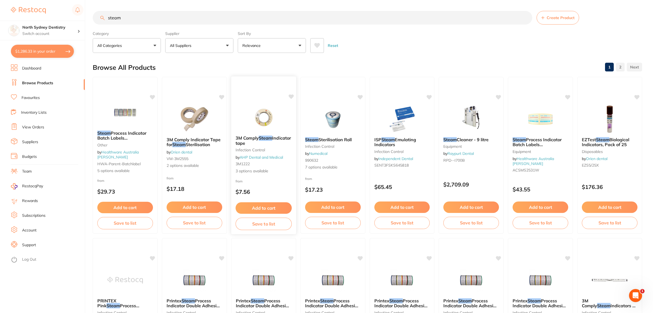
click at [269, 130] on img at bounding box center [264, 118] width 36 height 28
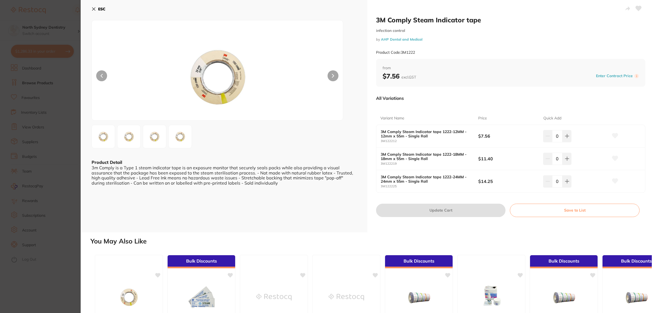
click at [129, 132] on img at bounding box center [129, 137] width 20 height 20
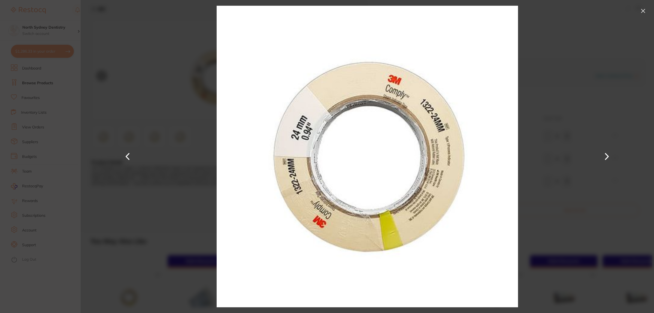
drag, startPoint x: 600, startPoint y: 155, endPoint x: 577, endPoint y: 156, distance: 23.5
click at [598, 155] on div at bounding box center [368, 156] width 574 height 313
click at [610, 153] on button at bounding box center [607, 156] width 13 height 157
click at [644, 8] on button at bounding box center [643, 11] width 9 height 9
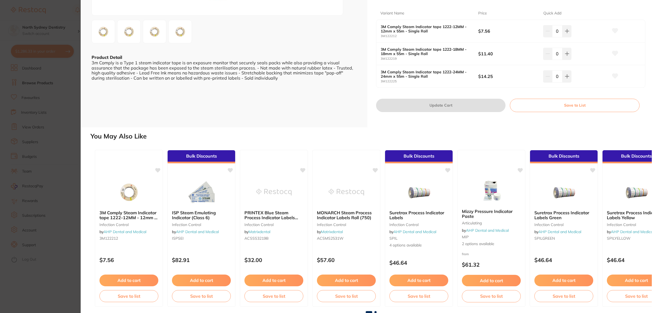
scroll to position [105, 0]
click at [55, 198] on section "3M Comply Steam Indicator tape infection control by AHP Dental and Medical Prod…" at bounding box center [327, 156] width 654 height 313
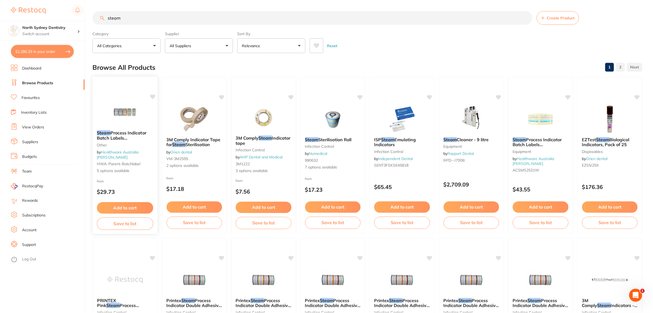
scroll to position [0, 0]
click at [136, 17] on input "steam" at bounding box center [313, 18] width 440 height 14
type input "steam indictor stickers"
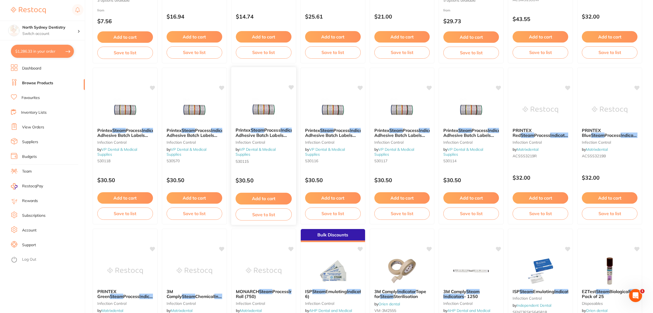
scroll to position [341, 0]
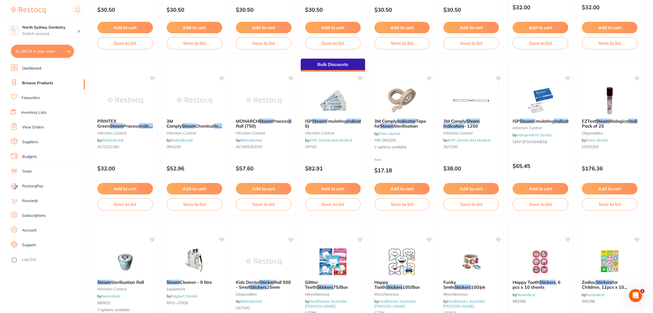
click at [35, 95] on li "Favourites" at bounding box center [48, 98] width 74 height 8
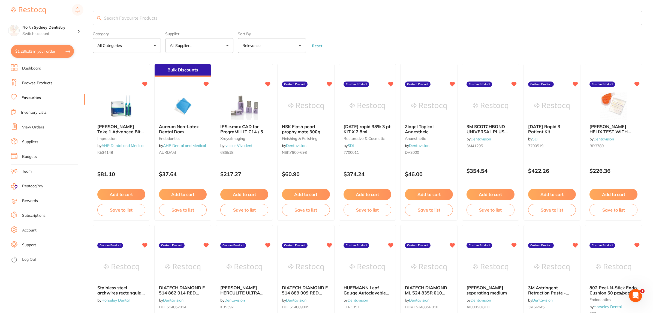
click at [151, 14] on input "search" at bounding box center [367, 18] width 549 height 14
type input "steam"
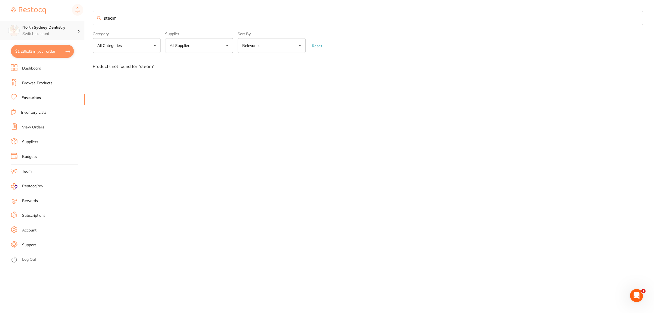
drag, startPoint x: 89, startPoint y: 22, endPoint x: 80, endPoint y: 22, distance: 9.3
click at [80, 22] on div "$1,286.33 North Sydney Dentistry Switch account North Sydney Dentistry $1,286.3…" at bounding box center [327, 156] width 654 height 313
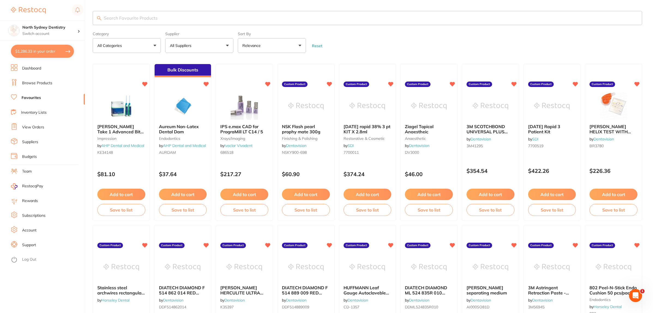
click at [24, 68] on link "Dashboard" at bounding box center [31, 68] width 19 height 5
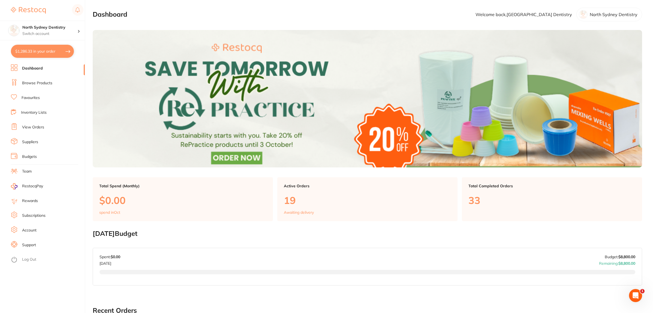
click at [36, 82] on link "Browse Products" at bounding box center [37, 82] width 30 height 5
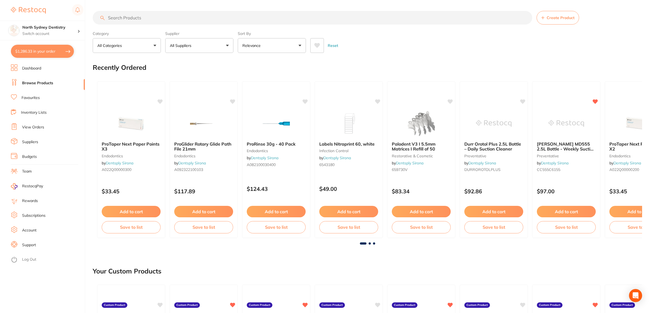
drag, startPoint x: 167, startPoint y: 17, endPoint x: 137, endPoint y: 17, distance: 30.3
click at [137, 17] on input "search" at bounding box center [313, 18] width 440 height 14
paste input "steam dot indicators"
type input "steam dot indicators"
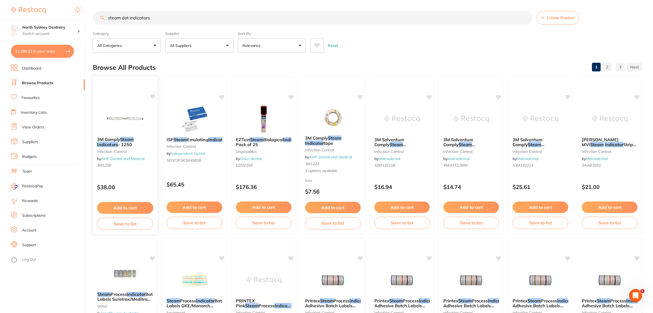
type input "steam dot indicators"
click at [143, 99] on div "3M Comply Steam Indicators - 1250 infection control by AHP Dental and Medical 3…" at bounding box center [124, 155] width 65 height 158
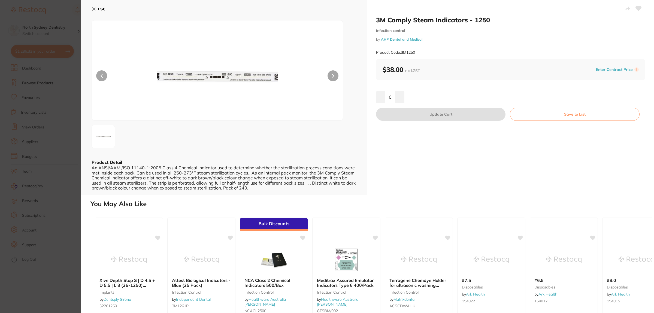
click at [69, 173] on section "3M Comply Steam Indicators - 1250 infection control by AHP Dental and Medical P…" at bounding box center [327, 156] width 654 height 313
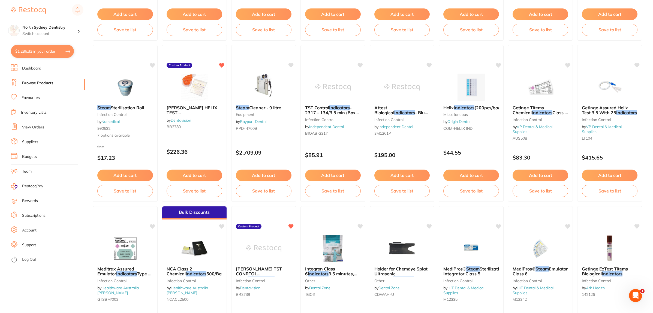
scroll to position [648, 0]
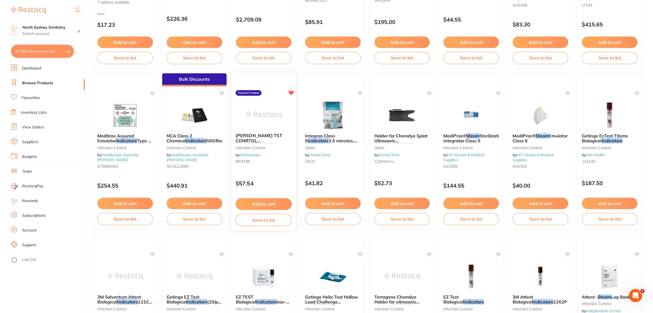
click at [254, 125] on img at bounding box center [264, 115] width 36 height 28
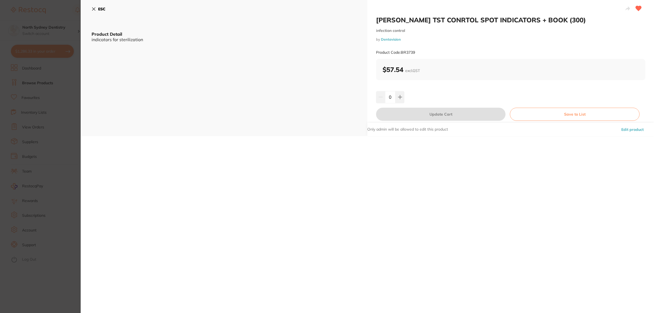
click at [79, 133] on section "[PERSON_NAME] TST CONRTOL SPOT INDICATORS + BOOK (300) infection control by Den…" at bounding box center [327, 156] width 654 height 313
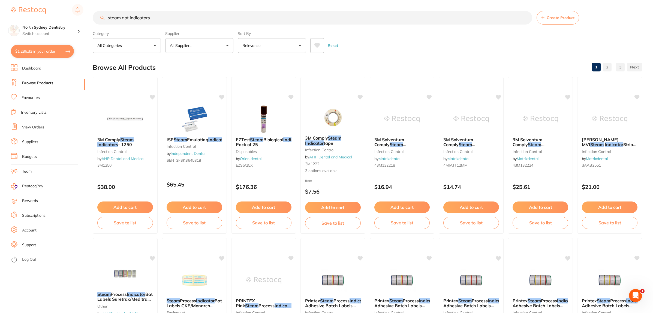
drag, startPoint x: 170, startPoint y: 19, endPoint x: 88, endPoint y: 17, distance: 82.6
click at [89, 17] on div "$1,286.33 North Sydney Dentistry Switch account North Sydney Dentistry $1,286.3…" at bounding box center [326, 156] width 653 height 313
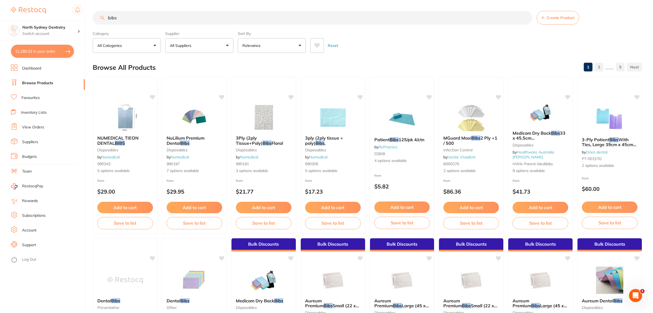
type input "bibs"
click at [189, 45] on p "All Suppliers" at bounding box center [182, 45] width 24 height 5
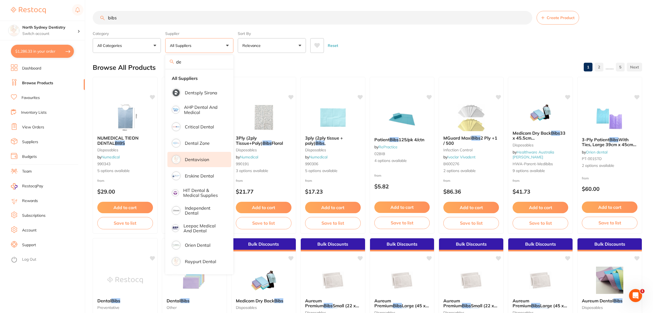
type input "de"
click at [202, 164] on li "Dentavision" at bounding box center [199, 159] width 64 height 15
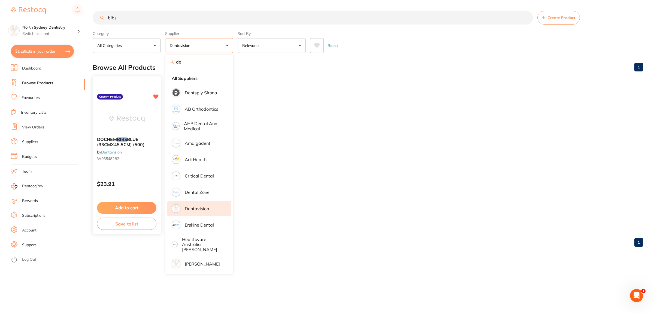
click at [132, 210] on button "Add to cart" at bounding box center [126, 208] width 59 height 12
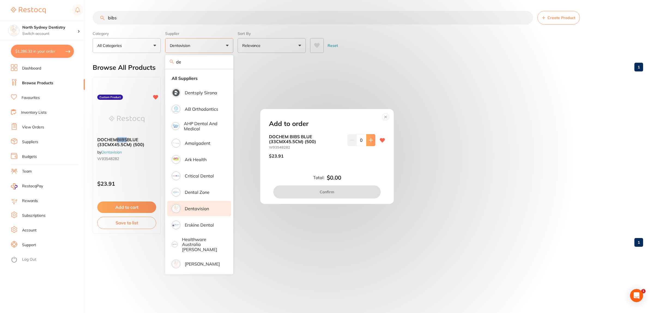
click at [369, 142] on icon at bounding box center [371, 140] width 4 height 4
drag, startPoint x: 368, startPoint y: 142, endPoint x: 367, endPoint y: 145, distance: 3.6
click at [369, 142] on icon at bounding box center [371, 140] width 4 height 4
type input "2"
click at [345, 192] on button "Confirm" at bounding box center [326, 191] width 107 height 13
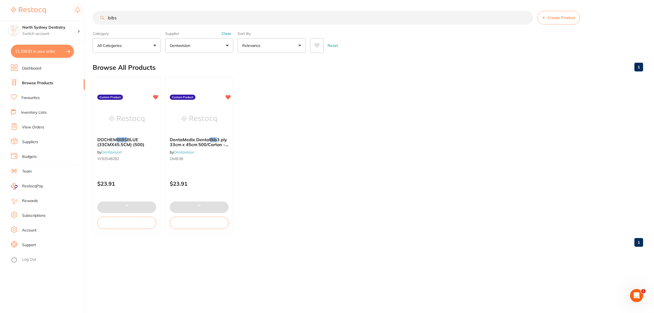
click at [108, 19] on input "bibs" at bounding box center [313, 18] width 441 height 14
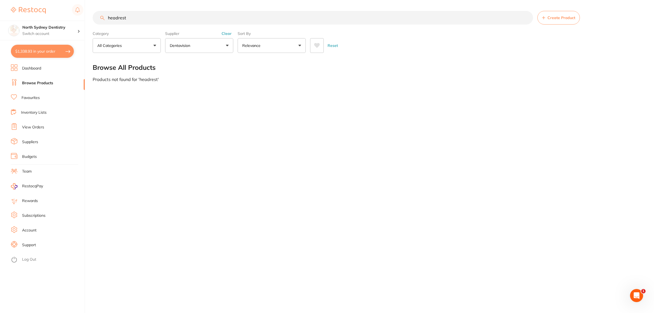
type input "headrest"
click at [191, 51] on button "Dentavision" at bounding box center [199, 45] width 68 height 15
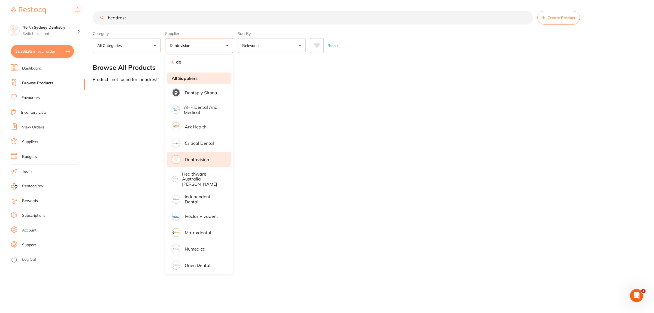
click at [200, 81] on li "All Suppliers" at bounding box center [199, 78] width 64 height 11
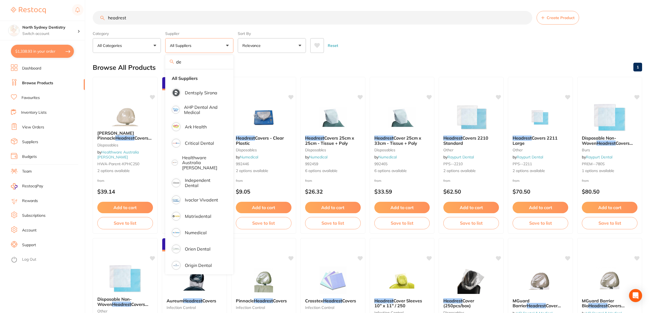
click at [162, 16] on input "headrest" at bounding box center [313, 18] width 440 height 14
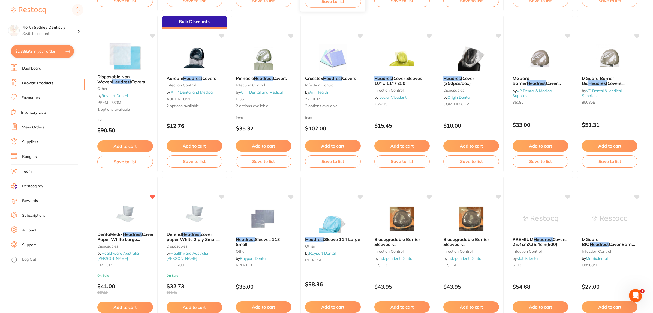
scroll to position [239, 0]
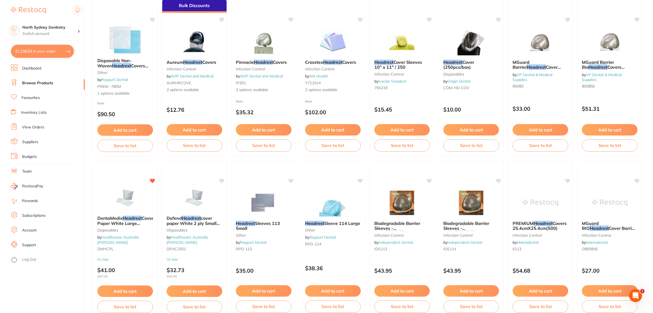
drag, startPoint x: 118, startPoint y: 199, endPoint x: 422, endPoint y: 136, distance: 310.9
click at [118, 199] on img at bounding box center [124, 197] width 35 height 27
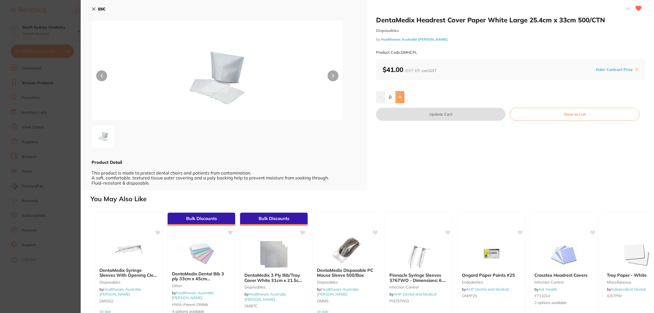
click at [401, 96] on icon at bounding box center [400, 97] width 4 height 4
type input "2"
click at [407, 116] on button "Update Cart" at bounding box center [441, 114] width 130 height 13
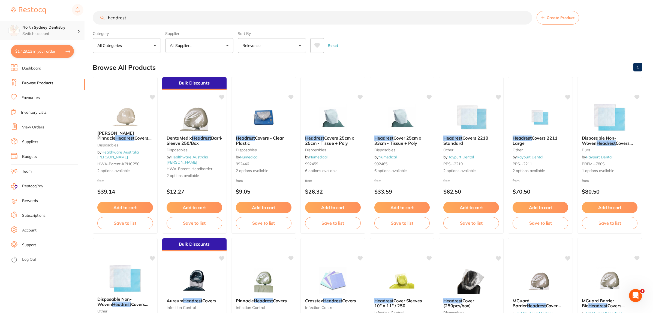
drag, startPoint x: 186, startPoint y: 23, endPoint x: 62, endPoint y: 23, distance: 124.1
click at [63, 23] on div "$1,429.13 North Sydney Dentistry Switch account North Sydney Dentistry $1,429.1…" at bounding box center [326, 156] width 653 height 313
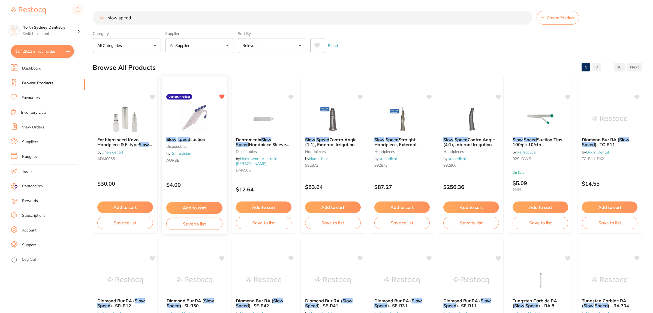
type input "slow speed"
click at [200, 121] on img at bounding box center [194, 119] width 36 height 28
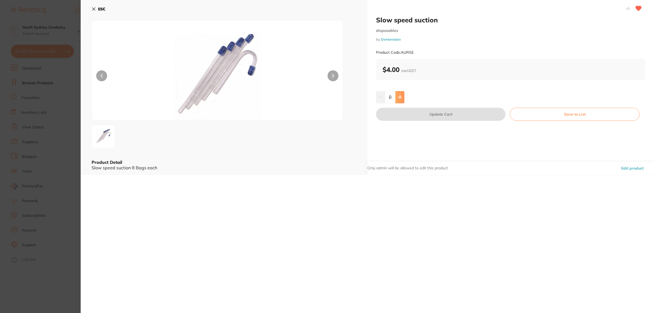
click at [400, 93] on button at bounding box center [400, 97] width 9 height 12
click at [399, 98] on icon at bounding box center [400, 97] width 4 height 4
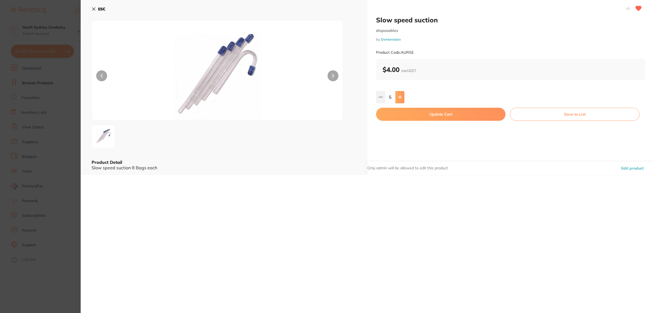
click at [399, 98] on icon at bounding box center [400, 97] width 4 height 4
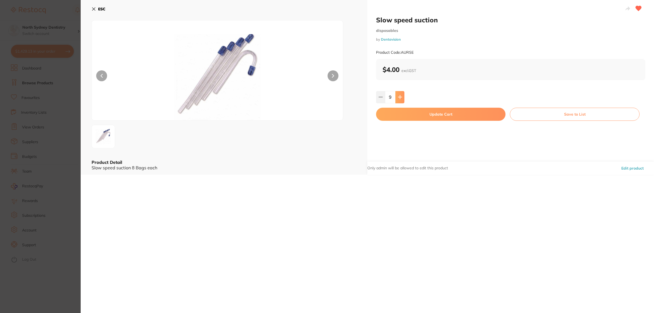
type input "10"
click at [429, 110] on button "Update Cart" at bounding box center [441, 114] width 130 height 13
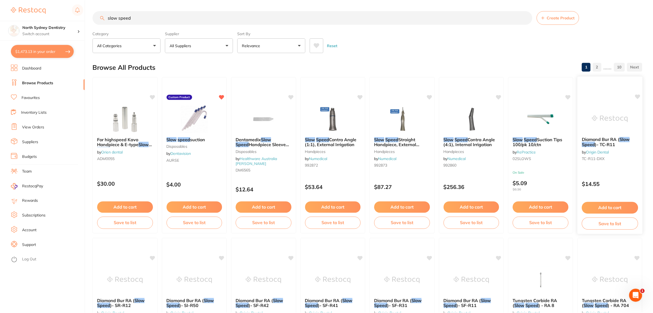
scroll to position [1, 0]
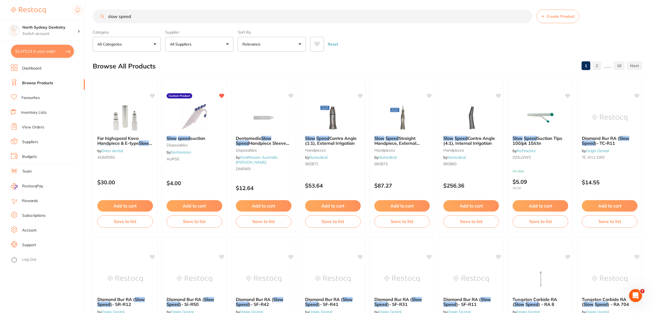
drag, startPoint x: 136, startPoint y: 16, endPoint x: 56, endPoint y: 19, distance: 80.0
click at [56, 19] on div "$1,473.13 North Sydney Dentistry Switch account North Sydney Dentistry $1,473.1…" at bounding box center [326, 155] width 653 height 313
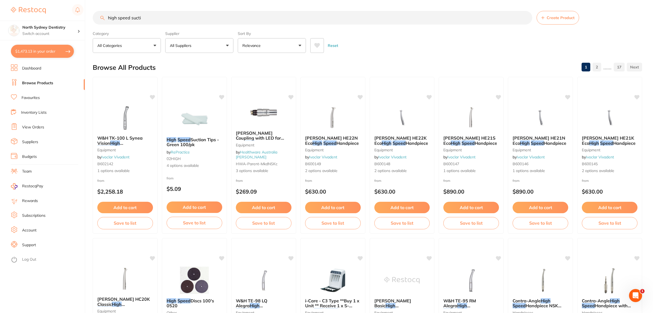
scroll to position [0, 0]
type input "high speed suctions"
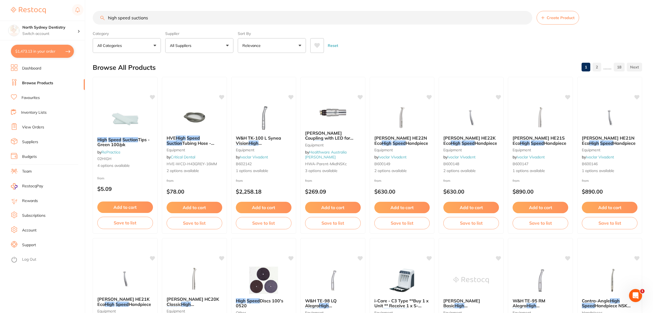
drag, startPoint x: 87, startPoint y: 3, endPoint x: 0, endPoint y: -16, distance: 89.2
click at [0, 0] on html "$1,473.13 North Sydney Dentistry Switch account North Sydney Dentistry $1,473.1…" at bounding box center [326, 156] width 653 height 313
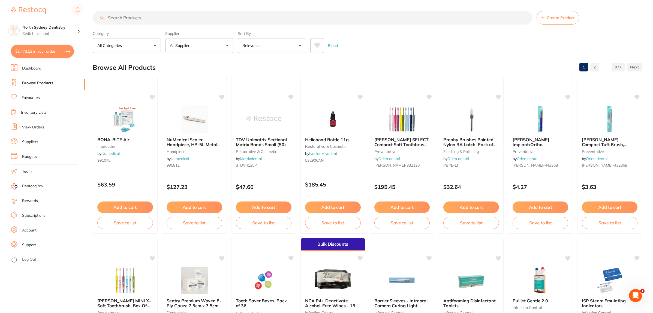
type input "s"
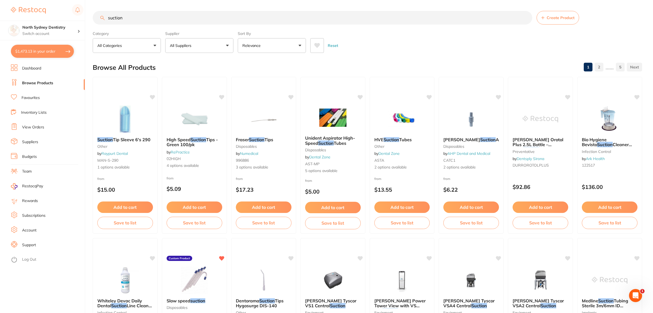
drag, startPoint x: 135, startPoint y: 17, endPoint x: 102, endPoint y: 17, distance: 33.0
click at [102, 17] on div "suction Create Product" at bounding box center [367, 18] width 549 height 14
type input "suction tips"
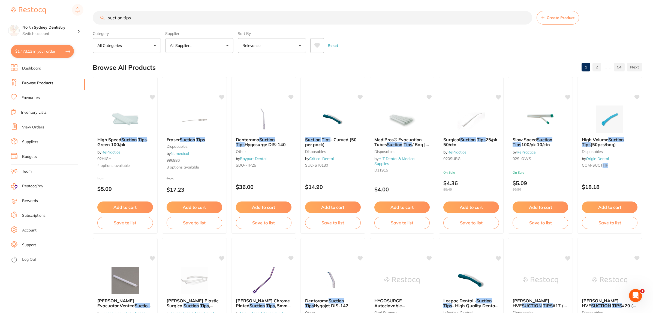
click at [320, 49] on button at bounding box center [317, 45] width 14 height 15
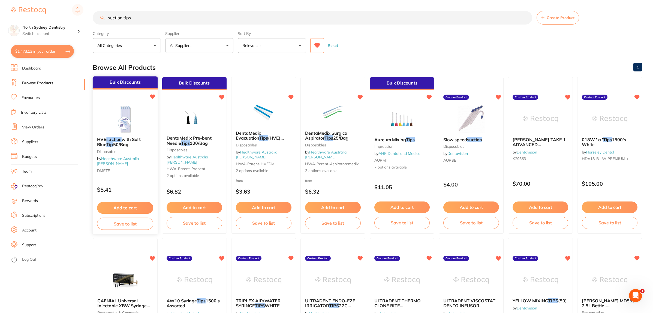
click at [140, 101] on div "Bulk Discounts HVE suction with Soft Blue Tip 50/Bag Disposables by Healthware …" at bounding box center [124, 155] width 65 height 158
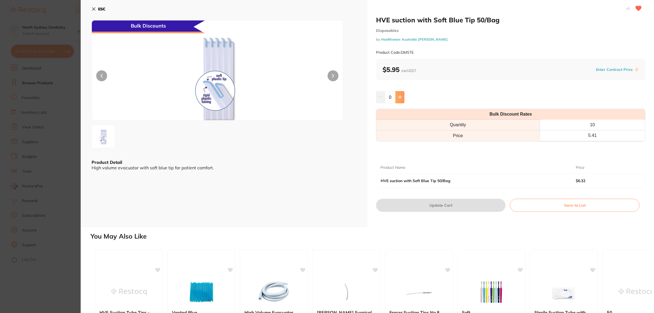
click at [400, 97] on icon at bounding box center [400, 97] width 4 height 4
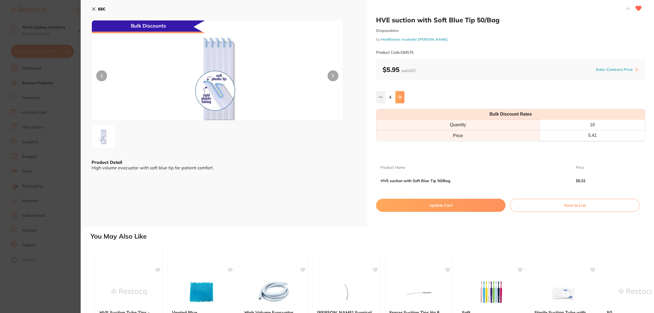
click at [400, 97] on icon at bounding box center [400, 97] width 4 height 4
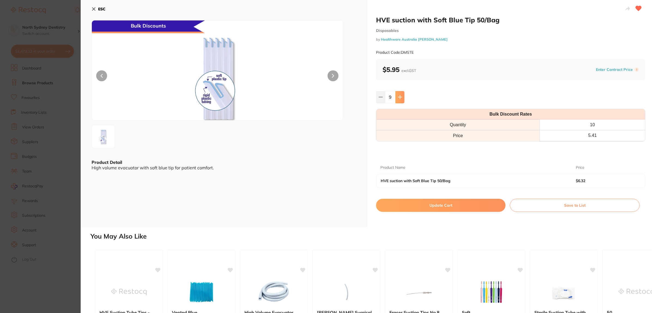
click at [400, 97] on icon at bounding box center [400, 97] width 4 height 4
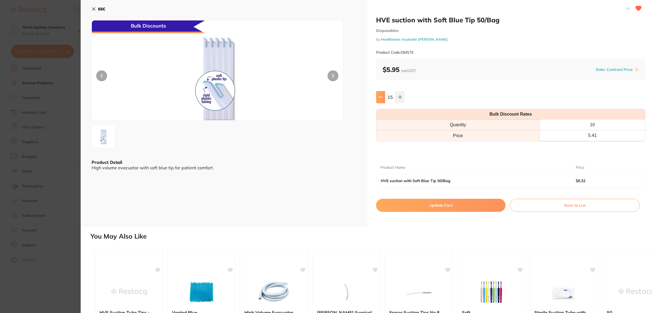
click at [383, 95] on button at bounding box center [380, 97] width 9 height 12
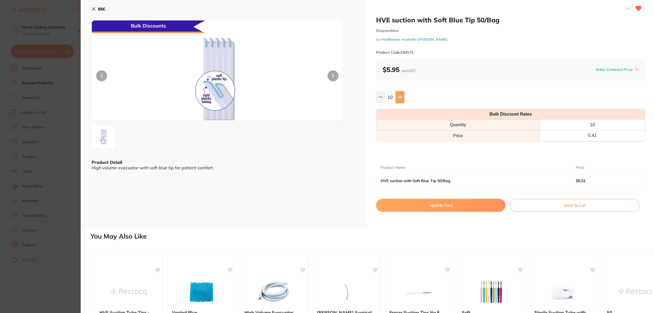
click at [401, 98] on icon at bounding box center [400, 97] width 4 height 4
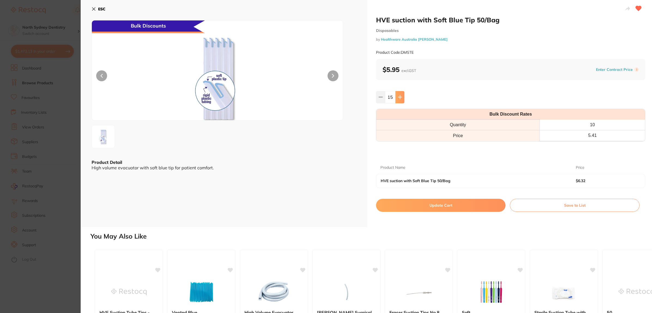
click at [401, 98] on icon at bounding box center [400, 97] width 4 height 4
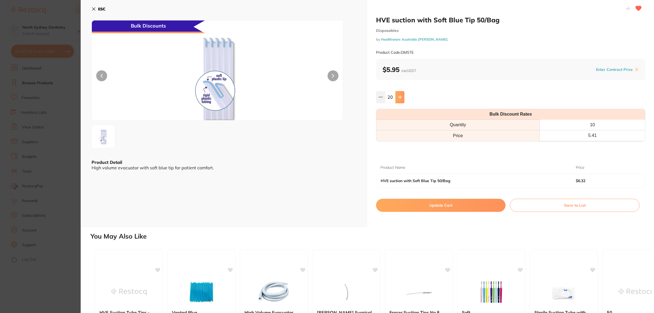
click at [401, 98] on icon at bounding box center [400, 97] width 4 height 4
click at [382, 98] on icon at bounding box center [381, 97] width 4 height 4
click at [398, 94] on button at bounding box center [400, 97] width 9 height 12
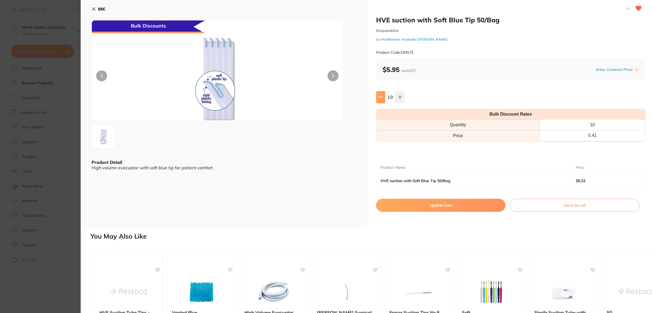
click at [382, 95] on icon at bounding box center [381, 97] width 4 height 4
type input "15"
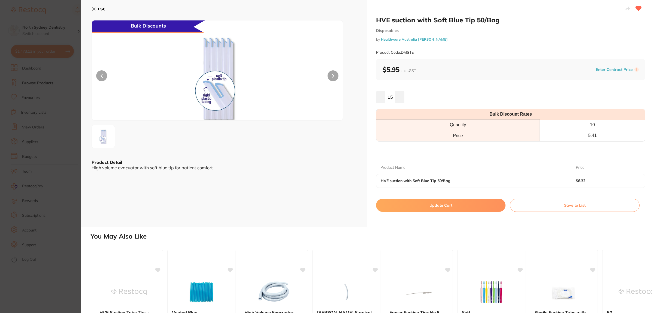
click at [424, 205] on button "Update Cart" at bounding box center [441, 205] width 130 height 13
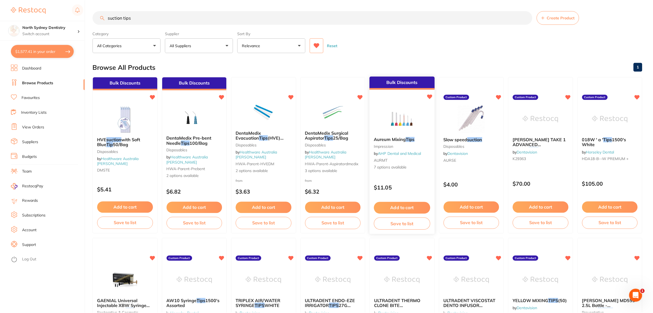
scroll to position [2, 0]
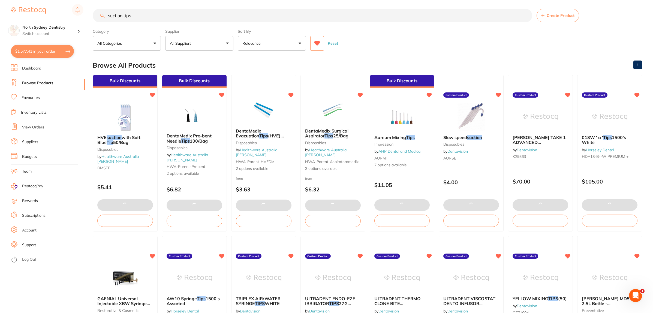
drag, startPoint x: 176, startPoint y: 14, endPoint x: 80, endPoint y: 17, distance: 96.6
click at [80, 17] on div "$1,577.41 North Sydney Dentistry Switch account North Sydney Dentistry $1,577.4…" at bounding box center [326, 154] width 653 height 313
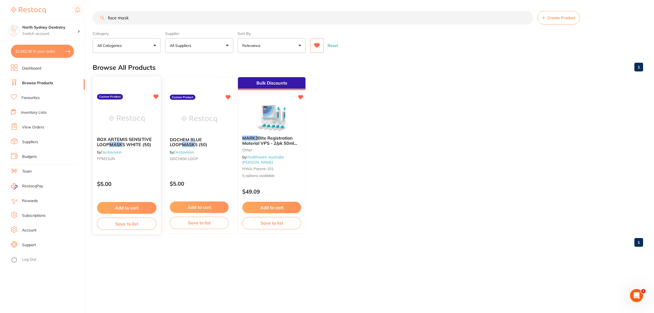
scroll to position [0, 0]
type input "face mask"
click at [176, 118] on div at bounding box center [199, 119] width 68 height 28
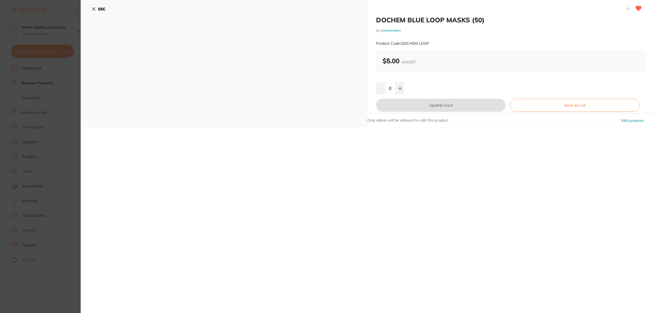
click at [59, 117] on section "DOCHEM BLUE LOOP MASKS (50) by Dentavision Product Code: DOCHEM LOOP ESC DOCHEM…" at bounding box center [327, 156] width 654 height 313
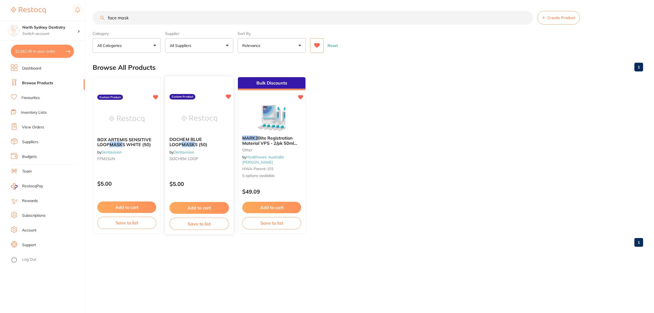
click at [200, 101] on div "DOCHEM BLUE LOOP MASK S (50) by Dentavision DOCHEM LOOP Custom Product $5.00 Ad…" at bounding box center [199, 155] width 69 height 158
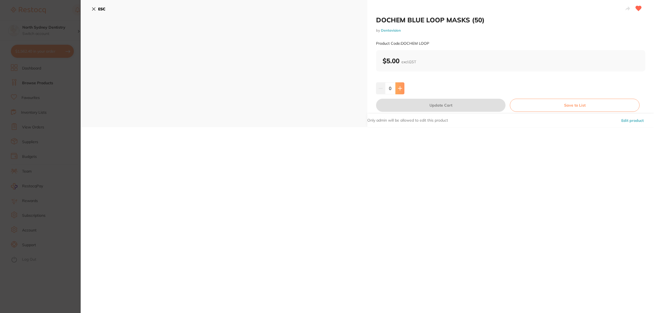
click at [400, 89] on icon at bounding box center [400, 88] width 4 height 4
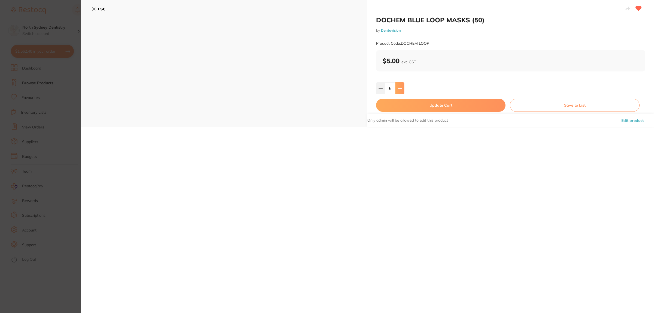
click at [400, 89] on icon at bounding box center [400, 88] width 4 height 4
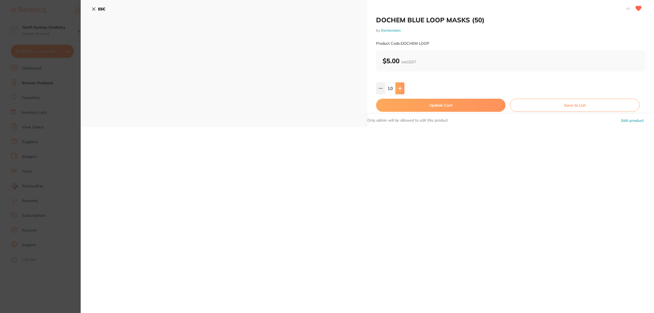
click at [400, 89] on icon at bounding box center [400, 88] width 4 height 4
click at [374, 89] on div "DOCHEM BLUE LOOP MASKS (50) by Dentavision Product Code: DOCHEM LOOP $5.00 excl…" at bounding box center [511, 63] width 287 height 127
click at [379, 88] on icon at bounding box center [381, 88] width 4 height 4
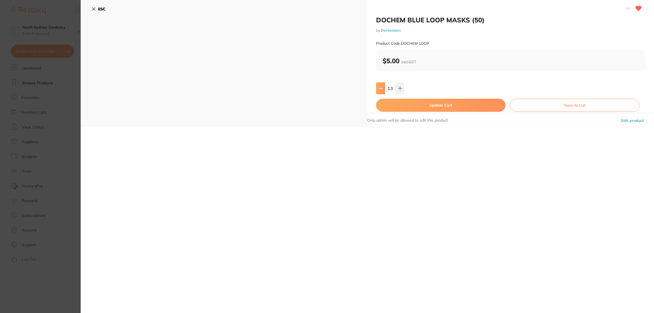
type input "12"
click at [416, 106] on button "Update Cart" at bounding box center [441, 105] width 130 height 13
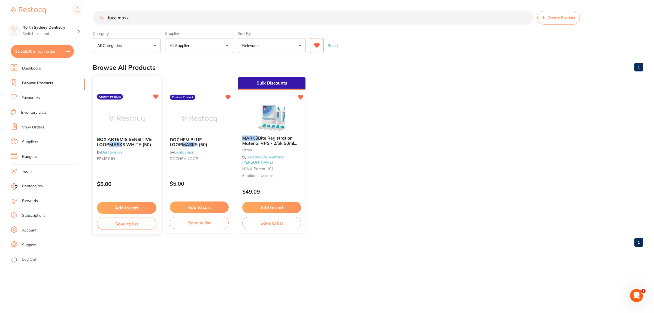
click at [121, 119] on img at bounding box center [127, 119] width 36 height 28
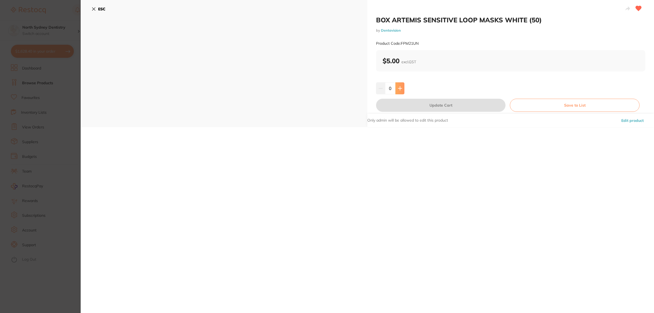
click at [402, 82] on button at bounding box center [400, 88] width 9 height 12
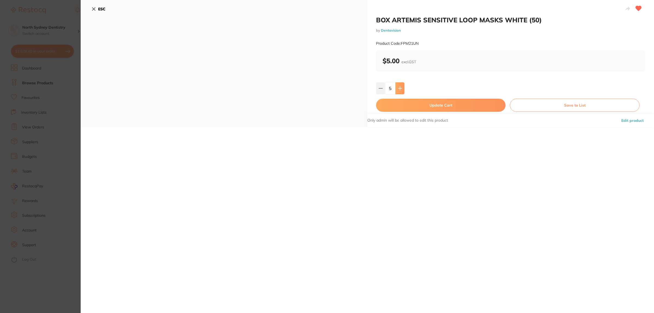
click at [402, 82] on button at bounding box center [400, 88] width 9 height 12
type input "6"
click at [423, 104] on button "Update Cart" at bounding box center [441, 105] width 130 height 13
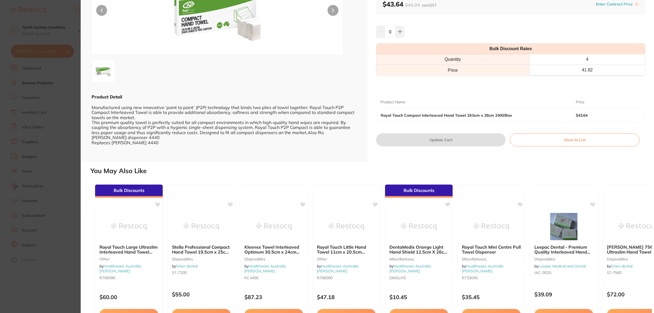
scroll to position [100, 0]
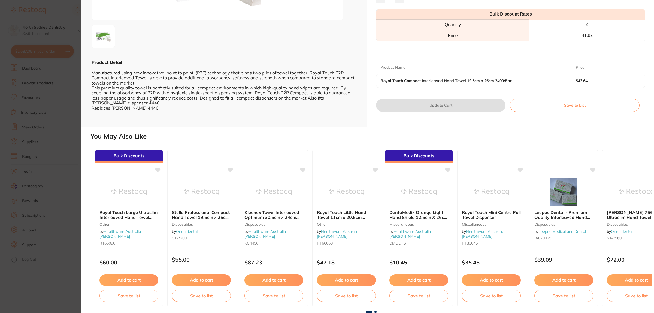
click at [61, 119] on section "Royal Touch Compact Interleaved Hand Towel 19.5cm x 26cm 2400/Box other by Heal…" at bounding box center [327, 156] width 654 height 313
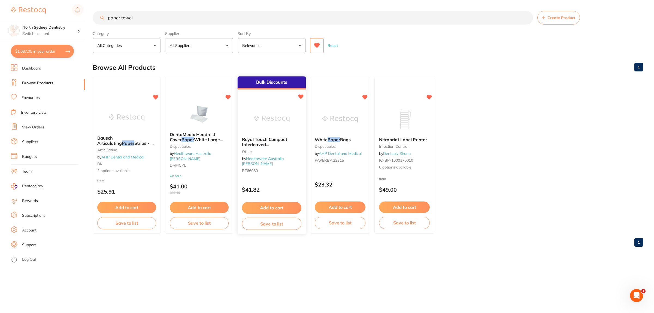
click at [295, 108] on div at bounding box center [272, 119] width 68 height 28
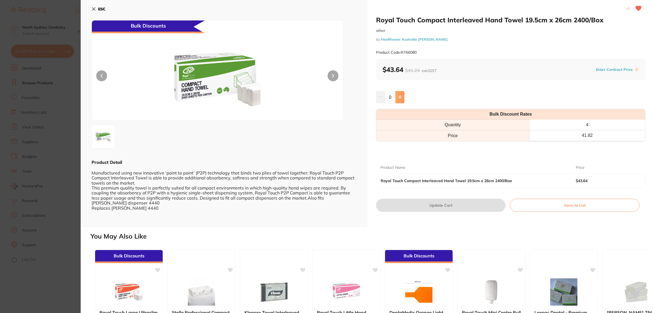
click at [398, 99] on icon at bounding box center [400, 97] width 4 height 4
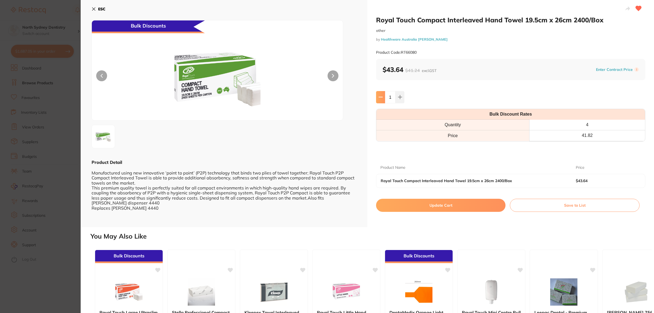
click at [380, 98] on icon at bounding box center [381, 97] width 4 height 4
type input "0"
click at [68, 136] on section "Royal Touch Compact Interleaved Hand Towel 19.5cm x 26cm 2400/Box other by Heal…" at bounding box center [327, 156] width 654 height 313
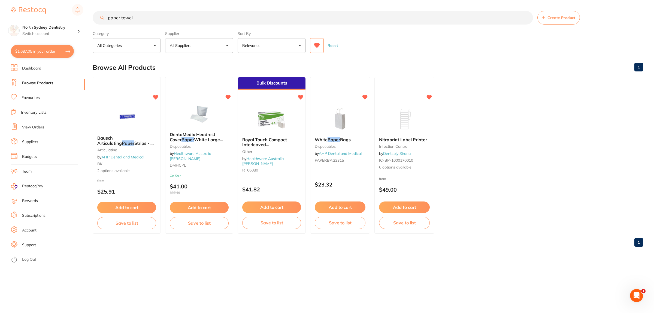
drag, startPoint x: 173, startPoint y: 18, endPoint x: 76, endPoint y: 20, distance: 97.6
click at [76, 20] on div "$1,687.05 North Sydney Dentistry Switch account North Sydney Dentistry $1,687.0…" at bounding box center [327, 156] width 654 height 313
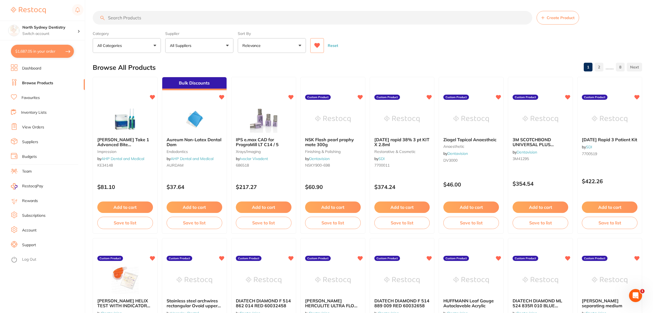
paste input "RT66011"
type input "RT66011"
click at [314, 46] on icon at bounding box center [317, 45] width 6 height 5
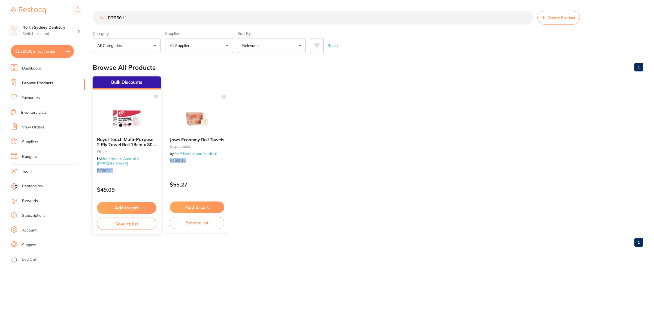
click at [136, 122] on img at bounding box center [127, 119] width 36 height 28
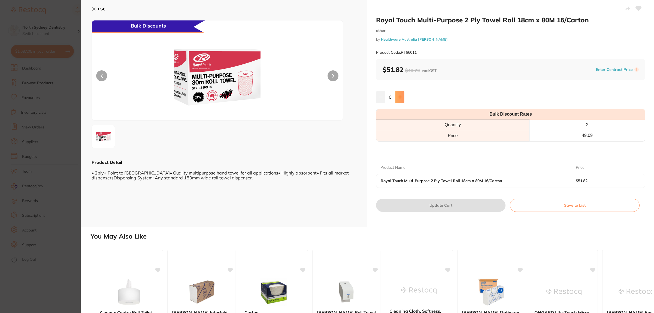
click at [399, 94] on button at bounding box center [400, 97] width 9 height 12
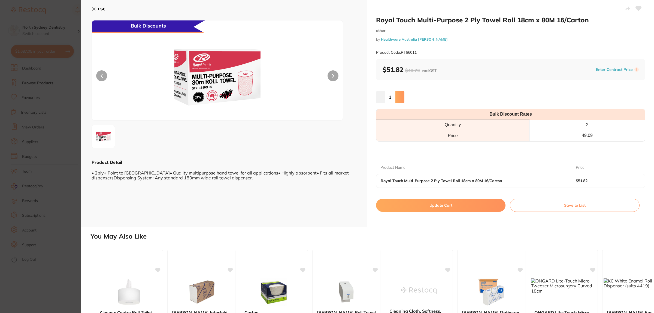
click at [399, 94] on button at bounding box center [400, 97] width 9 height 12
type input "2"
click at [423, 200] on button "Update Cart" at bounding box center [441, 205] width 130 height 13
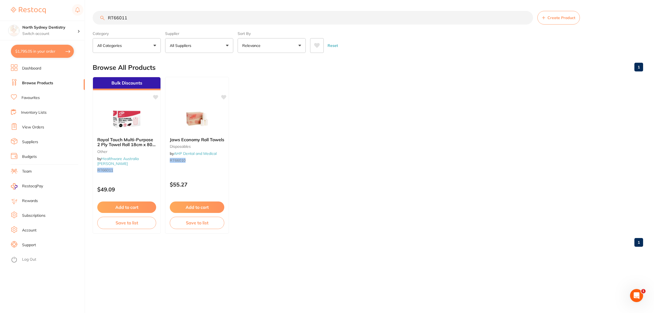
drag, startPoint x: 144, startPoint y: 20, endPoint x: 85, endPoint y: 20, distance: 58.3
click at [90, 20] on div "$1,795.05 North Sydney Dentistry Switch account [GEOGRAPHIC_DATA] Dentistry $1,…" at bounding box center [327, 156] width 654 height 313
type input "plastic cups"
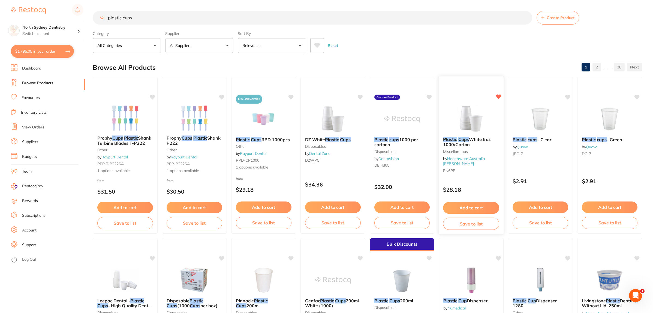
click at [464, 206] on button "Add to cart" at bounding box center [471, 208] width 56 height 12
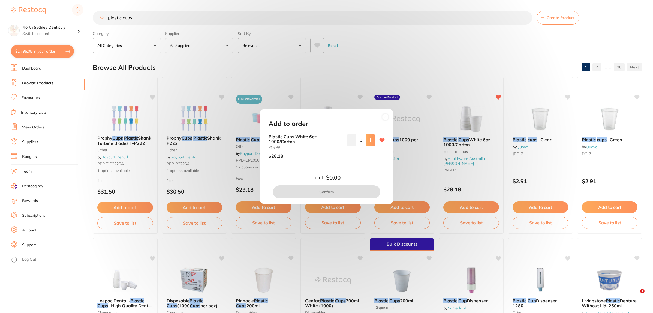
drag, startPoint x: 375, startPoint y: 142, endPoint x: 372, endPoint y: 142, distance: 2.7
click at [375, 142] on div "Plastic Cups White 6oz 1000/Carton PN6PP $28.18 0" at bounding box center [327, 148] width 116 height 29
click at [372, 142] on button at bounding box center [370, 140] width 9 height 12
type input "1"
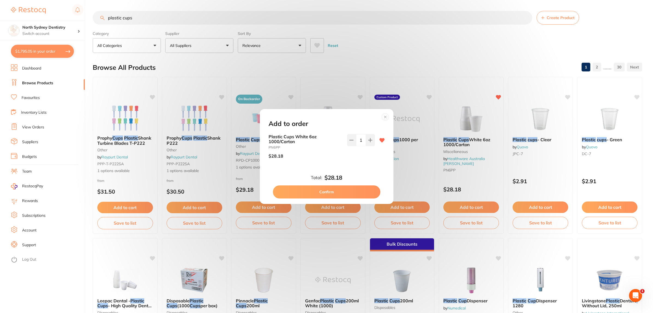
click at [347, 190] on button "Confirm" at bounding box center [326, 191] width 107 height 13
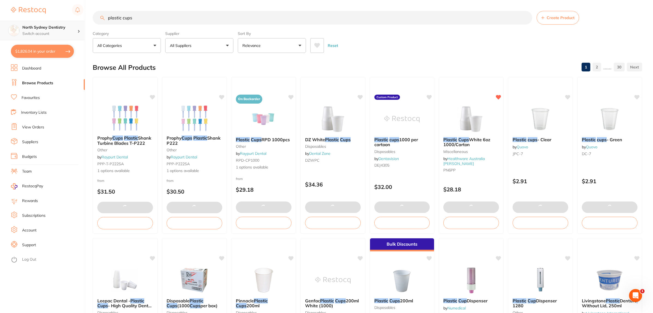
drag, startPoint x: 171, startPoint y: 19, endPoint x: 75, endPoint y: 29, distance: 96.8
click at [76, 29] on div "$1,826.04 North Sydney Dentistry Switch account North Sydney Dentistry $1,826.0…" at bounding box center [326, 156] width 653 height 313
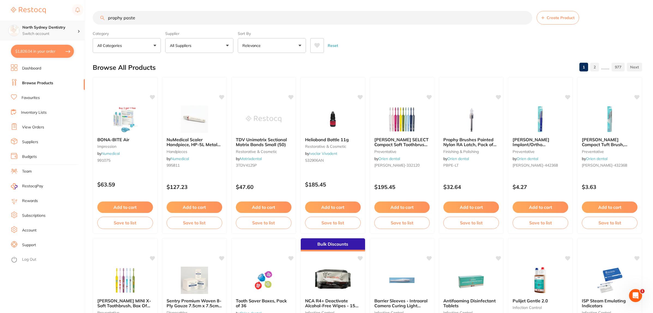
type input "prophy paste"
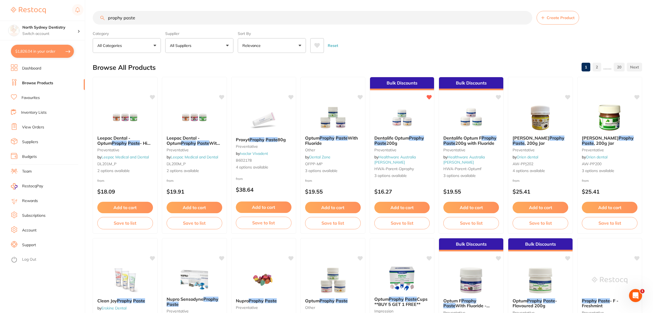
click at [317, 50] on button at bounding box center [317, 45] width 14 height 15
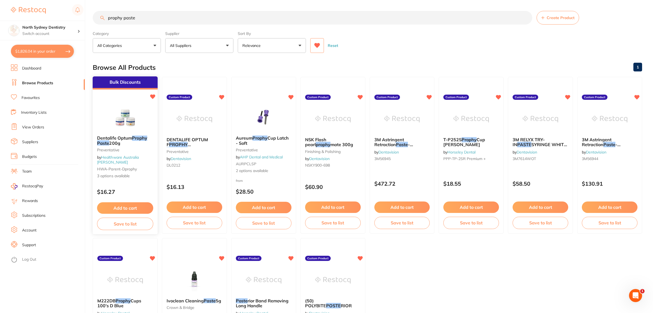
click at [129, 111] on img at bounding box center [125, 118] width 36 height 28
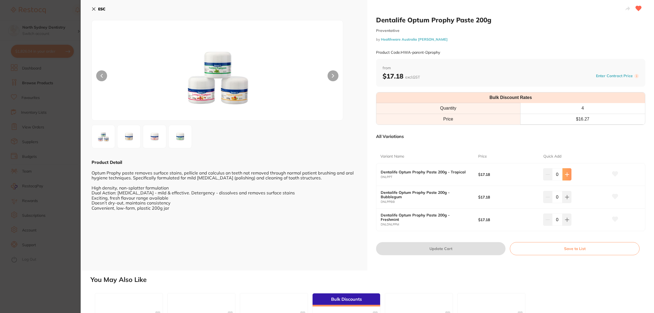
click at [567, 175] on icon at bounding box center [567, 174] width 4 height 4
type input "2"
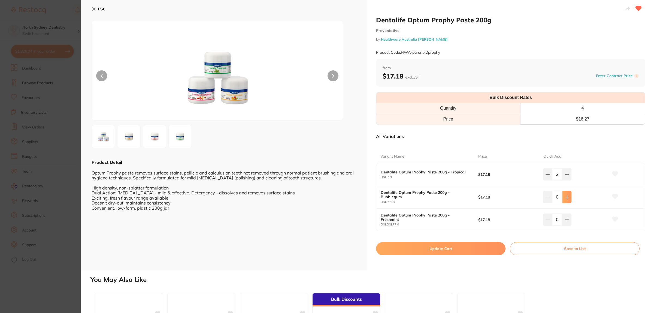
click at [567, 198] on icon at bounding box center [567, 197] width 4 height 4
type input "2"
click at [566, 220] on icon at bounding box center [567, 220] width 4 height 4
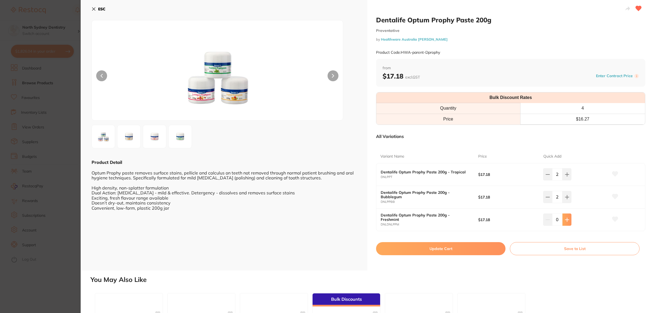
type input "2"
click at [549, 200] on button at bounding box center [547, 197] width 9 height 12
click at [569, 197] on button at bounding box center [567, 197] width 9 height 12
type input "2"
click at [565, 221] on icon at bounding box center [567, 220] width 4 height 4
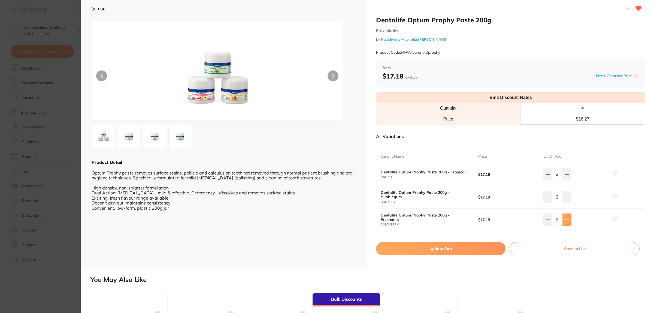
type input "3"
click at [566, 195] on icon at bounding box center [567, 197] width 4 height 4
type input "3"
click at [566, 174] on icon at bounding box center [567, 175] width 4 height 4
click at [543, 174] on button at bounding box center [547, 174] width 9 height 12
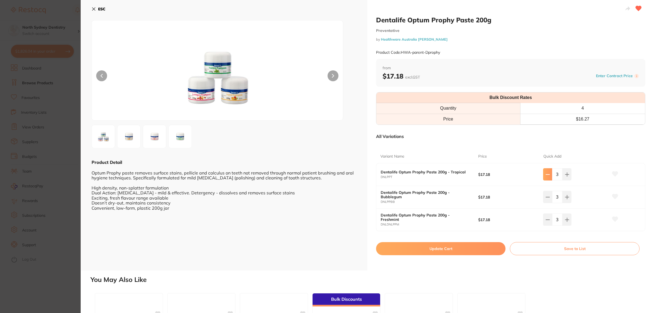
type input "2"
click at [467, 251] on button "Update Cart" at bounding box center [441, 248] width 130 height 13
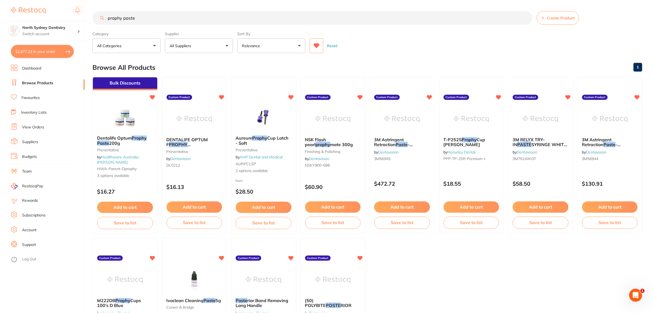
scroll to position [2, 0]
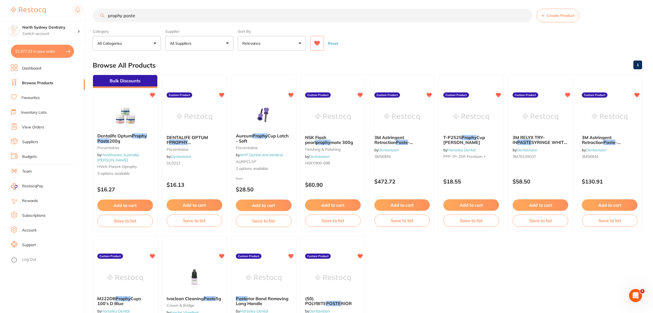
drag, startPoint x: 142, startPoint y: 16, endPoint x: 119, endPoint y: 14, distance: 23.2
click at [119, 14] on input "prophy paste" at bounding box center [313, 16] width 440 height 14
type input "prophy cups pink"
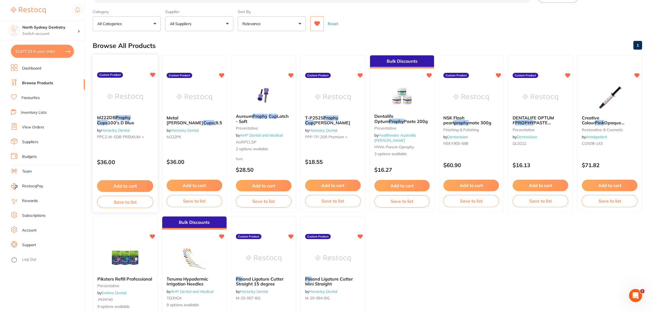
scroll to position [34, 0]
